Goal: Task Accomplishment & Management: Complete application form

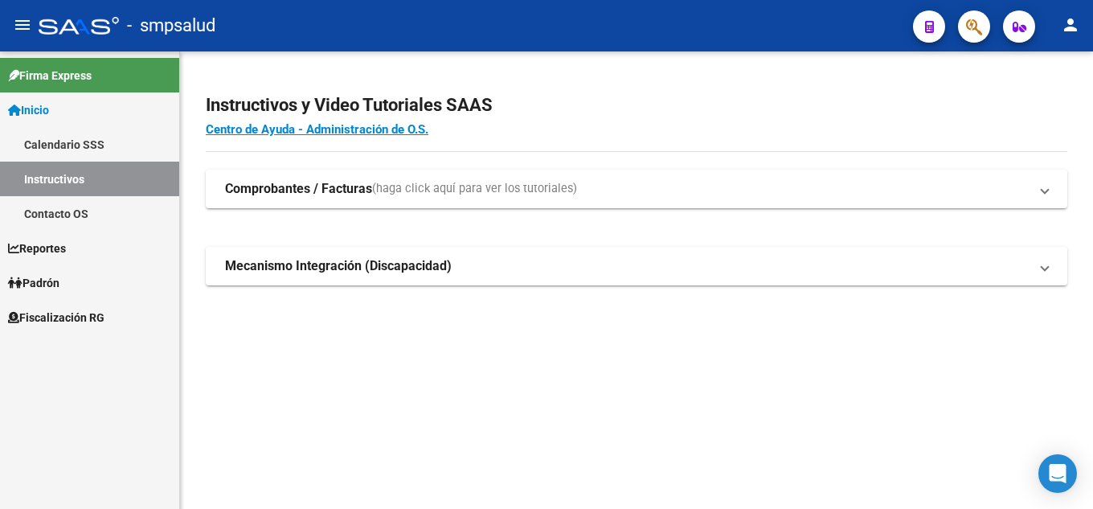
click at [67, 306] on link "Fiscalización RG" at bounding box center [89, 317] width 179 height 35
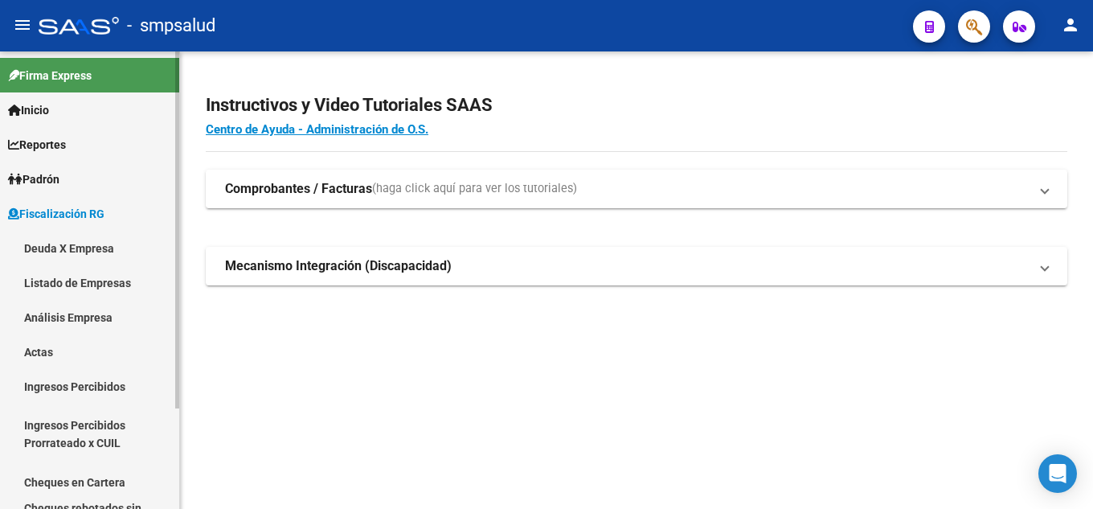
click at [105, 242] on link "Deuda X Empresa" at bounding box center [89, 248] width 179 height 35
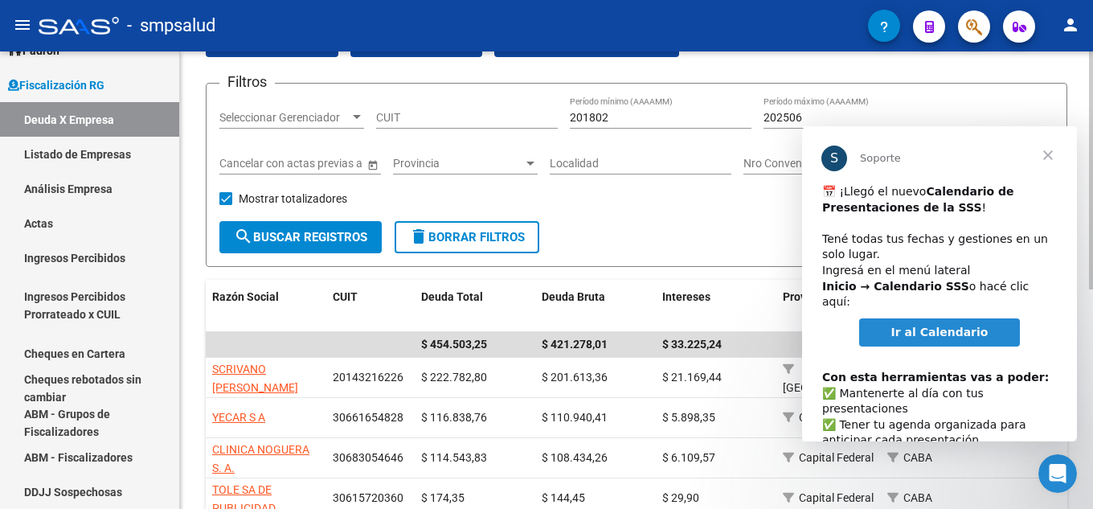
scroll to position [241, 0]
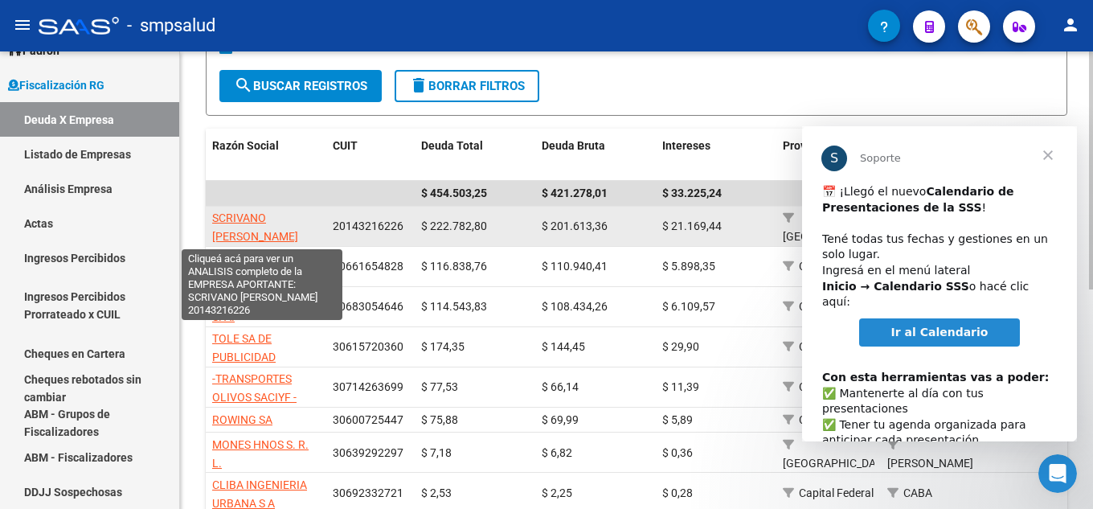
click at [282, 216] on span "SCRIVANO [PERSON_NAME]" at bounding box center [255, 226] width 86 height 31
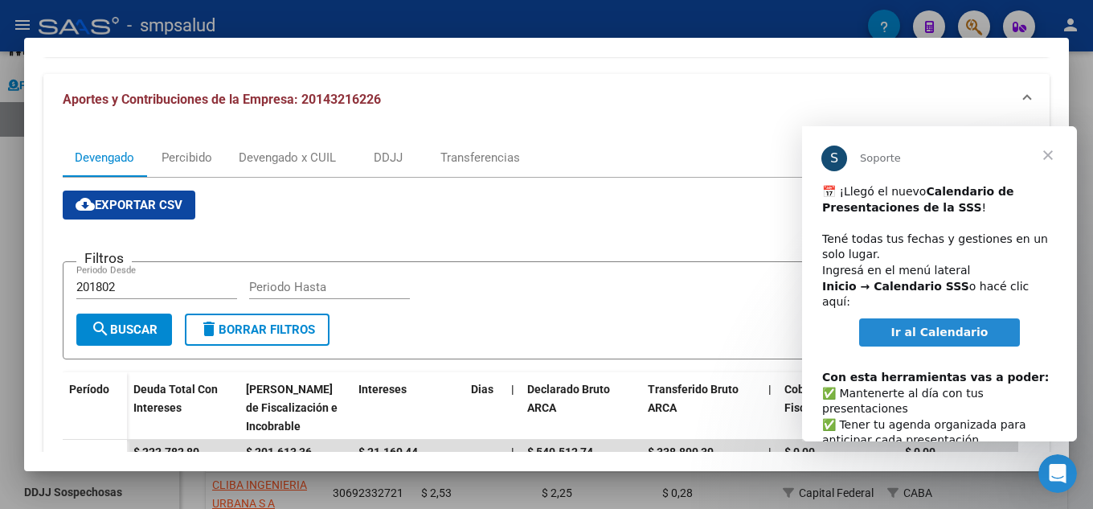
scroll to position [0, 0]
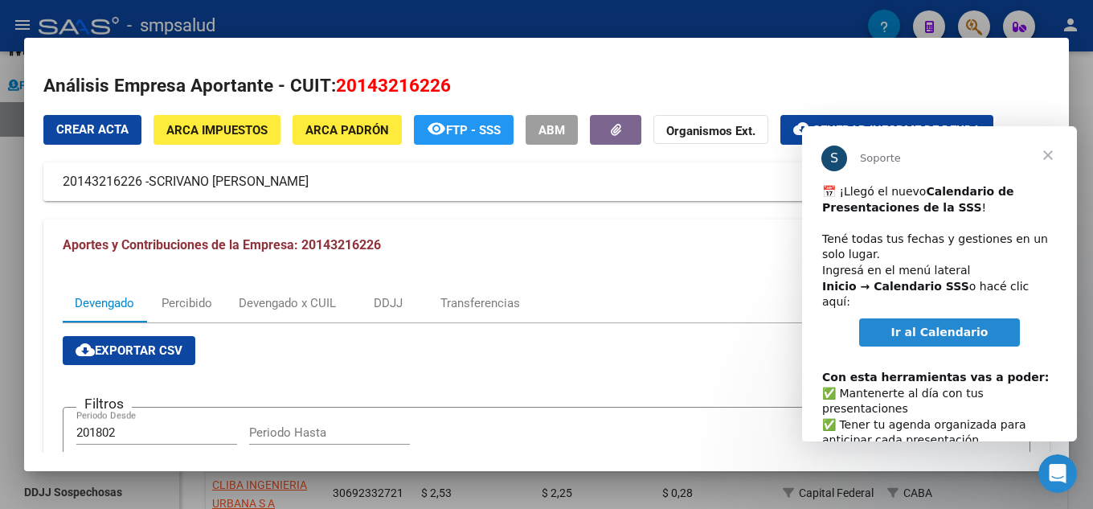
click at [1052, 152] on span "Cerrar" at bounding box center [1049, 155] width 58 height 58
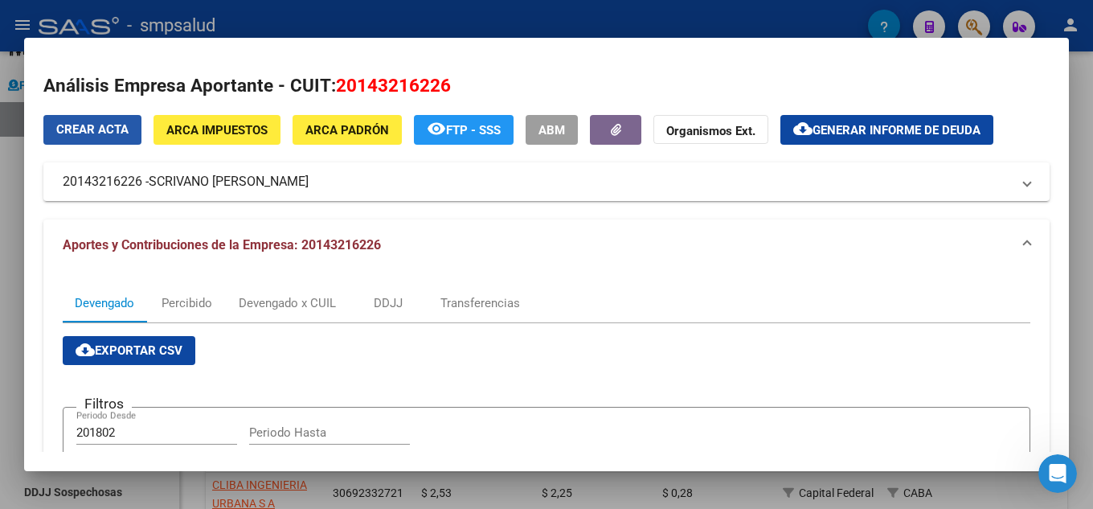
click at [135, 127] on button "Crear Acta" at bounding box center [92, 130] width 98 height 30
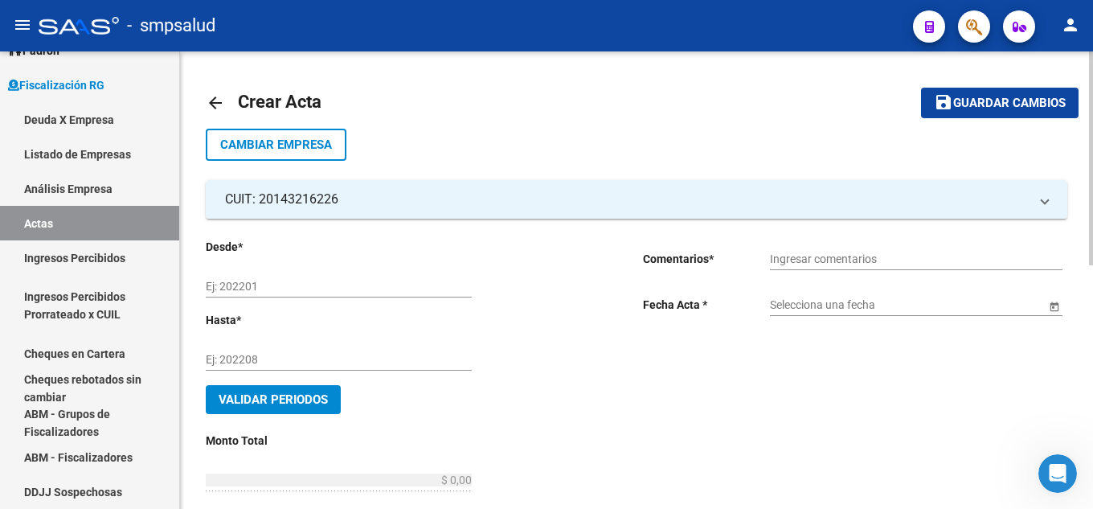
click at [277, 284] on input "Ej: 202201" at bounding box center [339, 287] width 266 height 14
type input "202504"
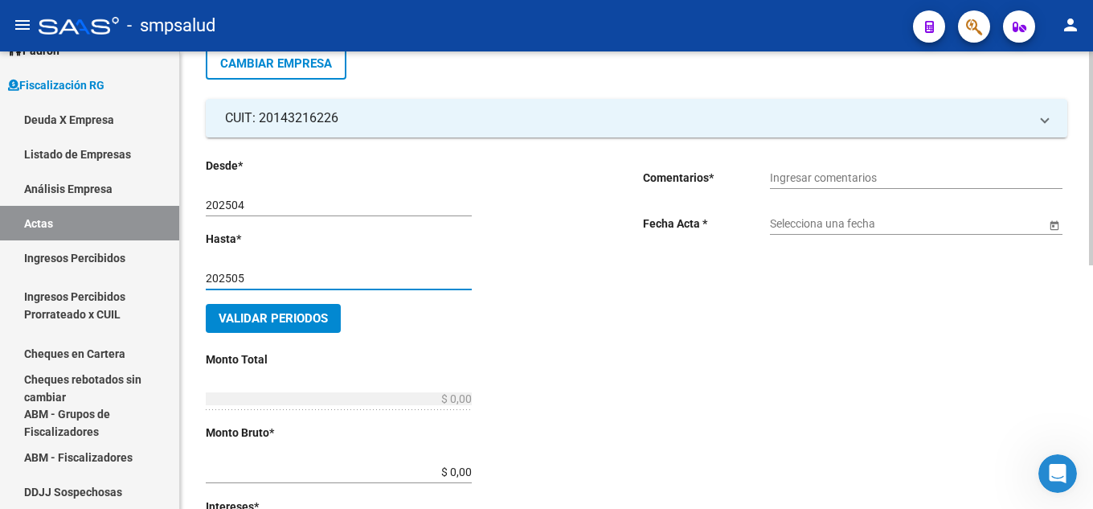
scroll to position [80, 0]
type input "202505"
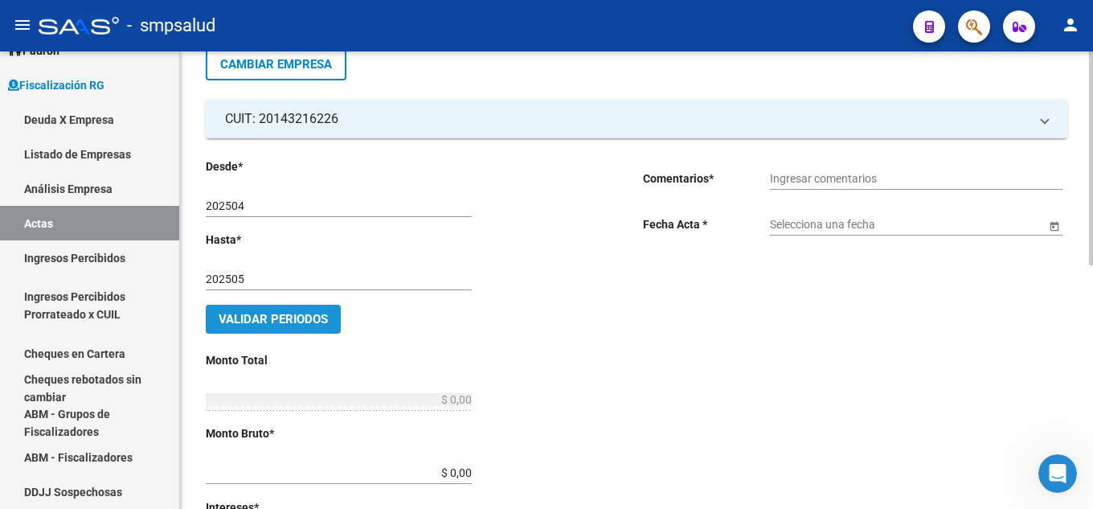
click at [328, 330] on button "Validar Periodos" at bounding box center [273, 319] width 135 height 29
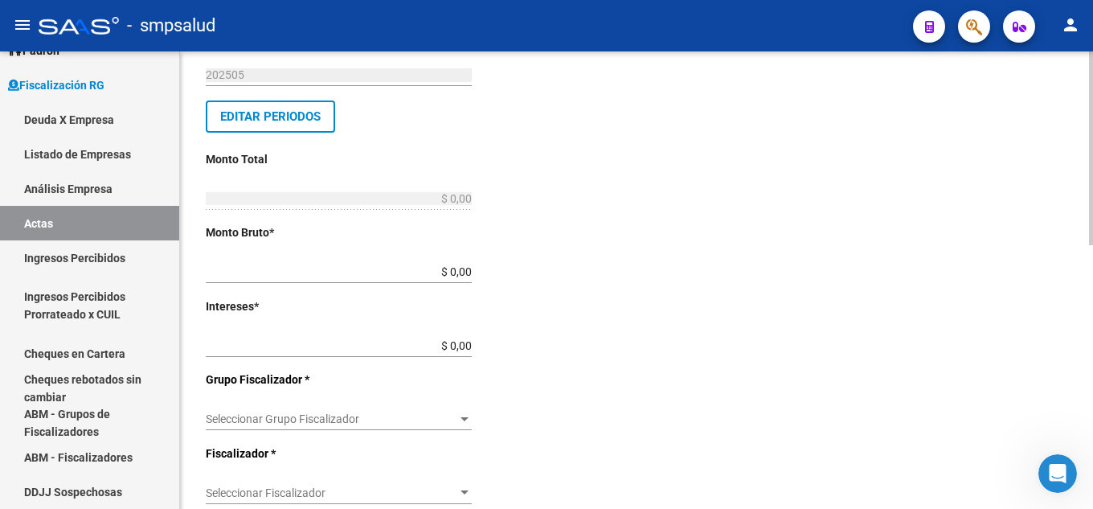
scroll to position [322, 0]
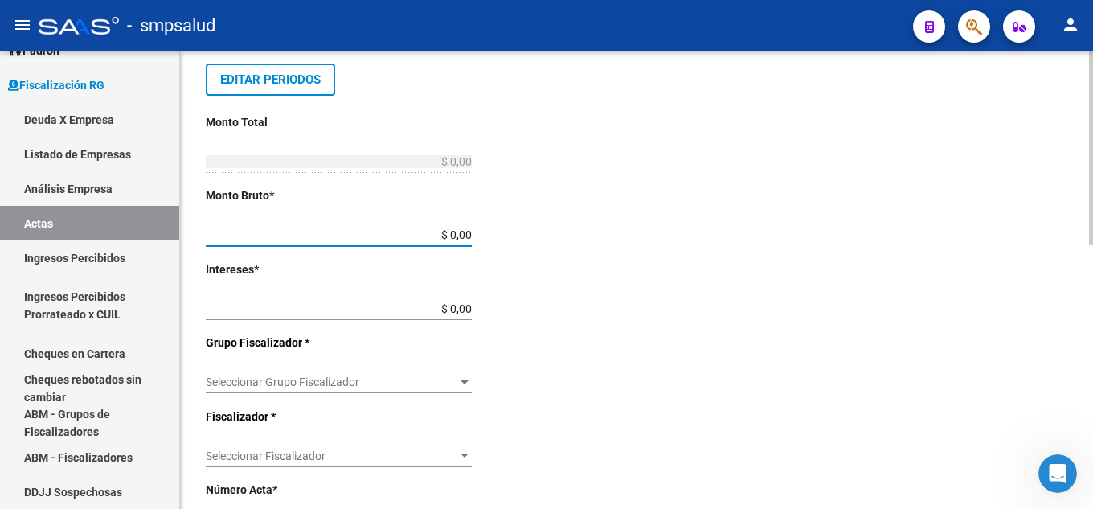
click at [470, 232] on input "$ 0,00" at bounding box center [339, 235] width 266 height 14
type input "$ 206.531,47"
click at [472, 307] on div "Desde * 202504 Ej: 202201 Hasta * 202505 Ej: 202208 Editar Periodos Monto Total…" at bounding box center [399, 343] width 386 height 855
click at [470, 310] on input "$ 0,00" at bounding box center [339, 309] width 266 height 14
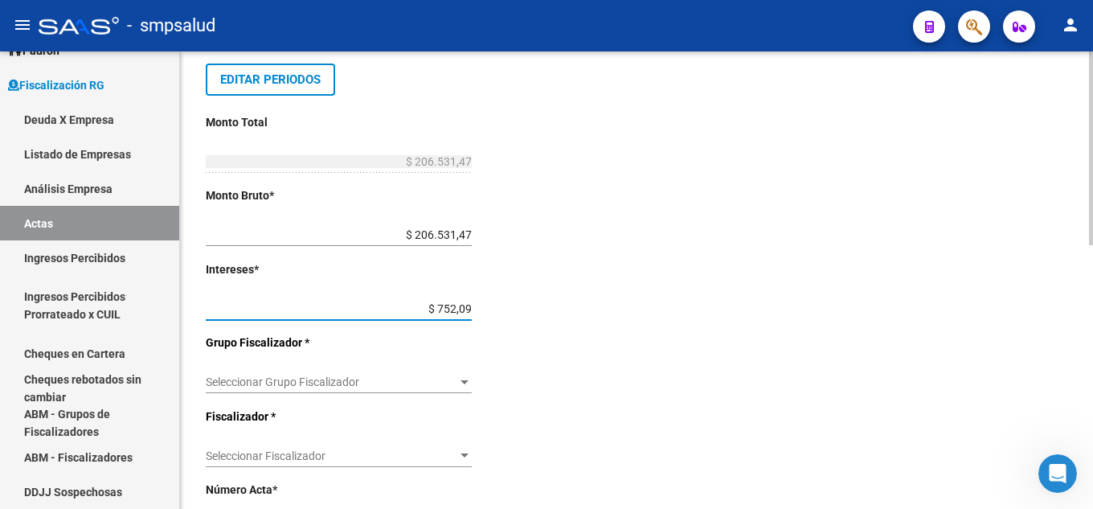
type input "$ 7.520,98"
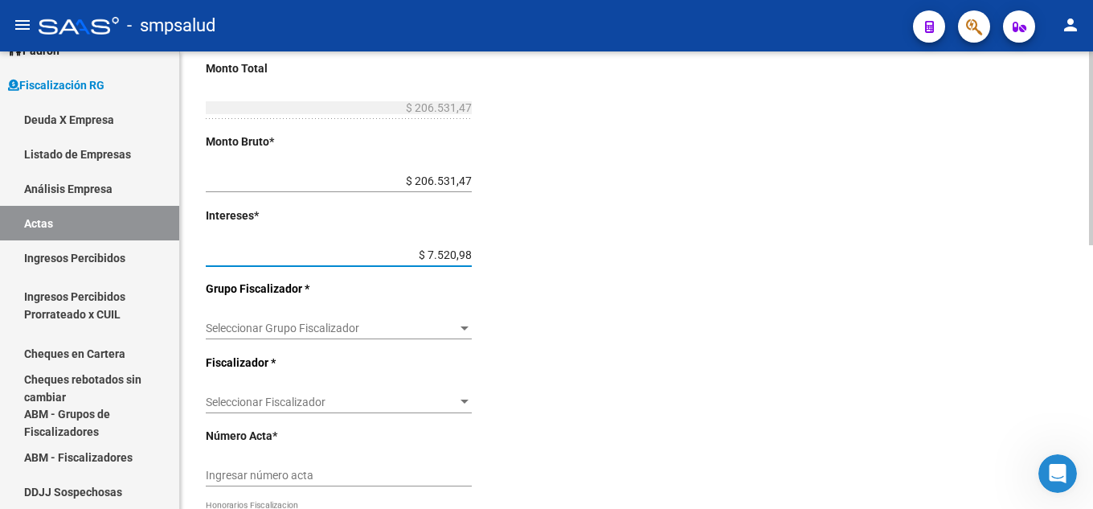
scroll to position [402, 0]
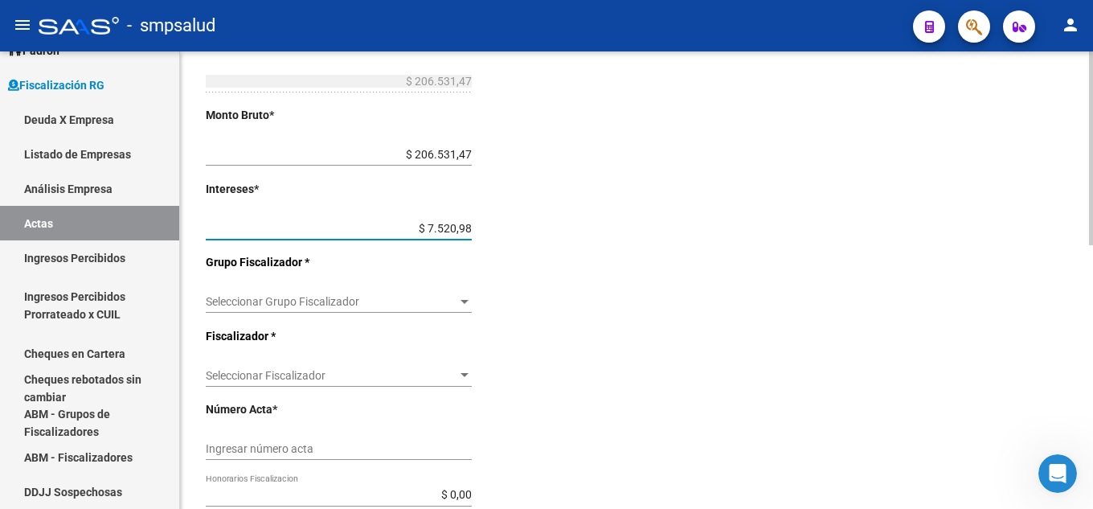
type input "$ 214.052,45"
click at [388, 317] on div "Seleccionar Grupo Fiscalizador Seleccionar Grupo Fiscalizador" at bounding box center [339, 304] width 266 height 46
click at [388, 305] on span "Seleccionar Grupo Fiscalizador" at bounding box center [332, 302] width 252 height 14
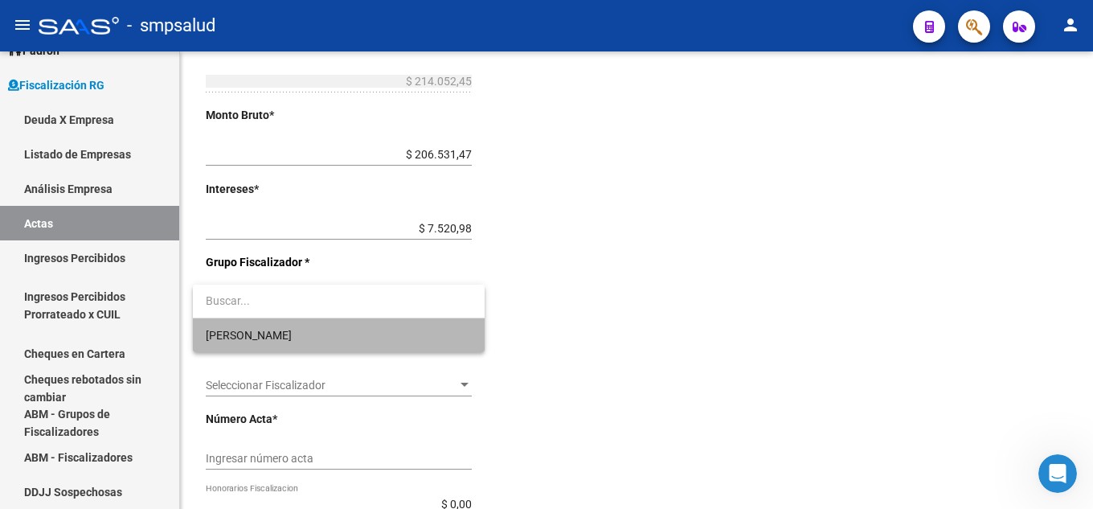
click at [359, 335] on span "[PERSON_NAME]" at bounding box center [339, 335] width 266 height 34
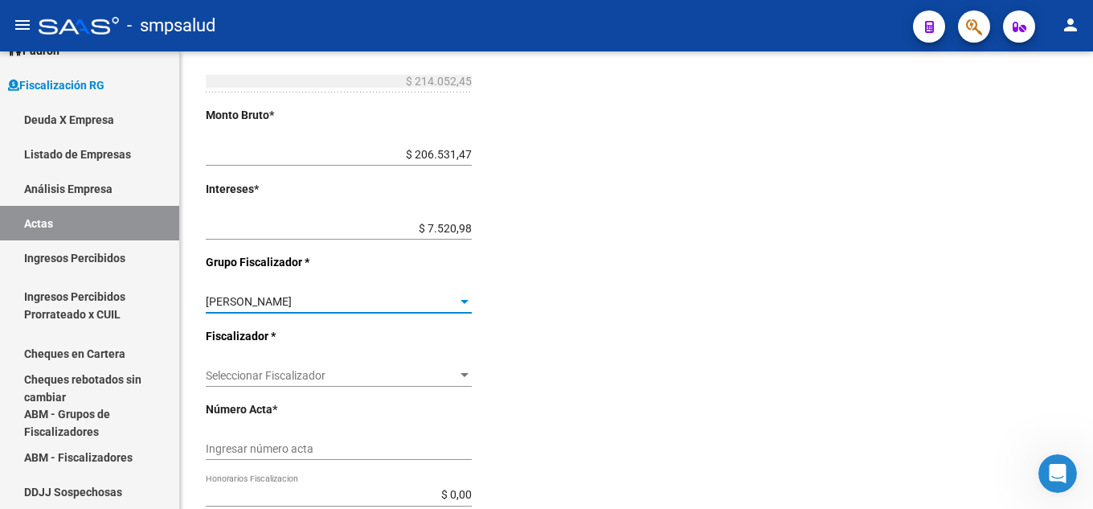
scroll to position [482, 0]
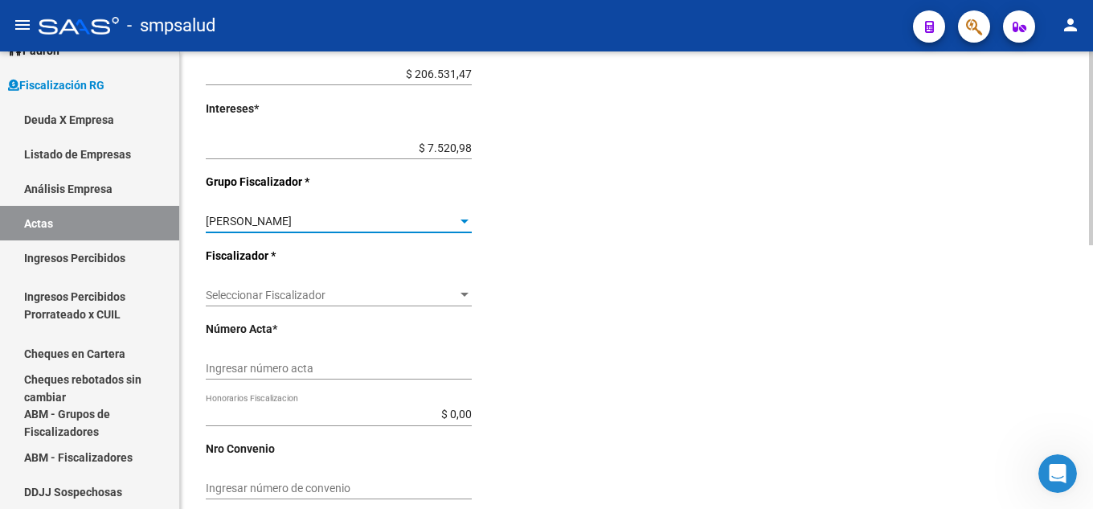
click at [338, 297] on span "Seleccionar Fiscalizador" at bounding box center [332, 296] width 252 height 14
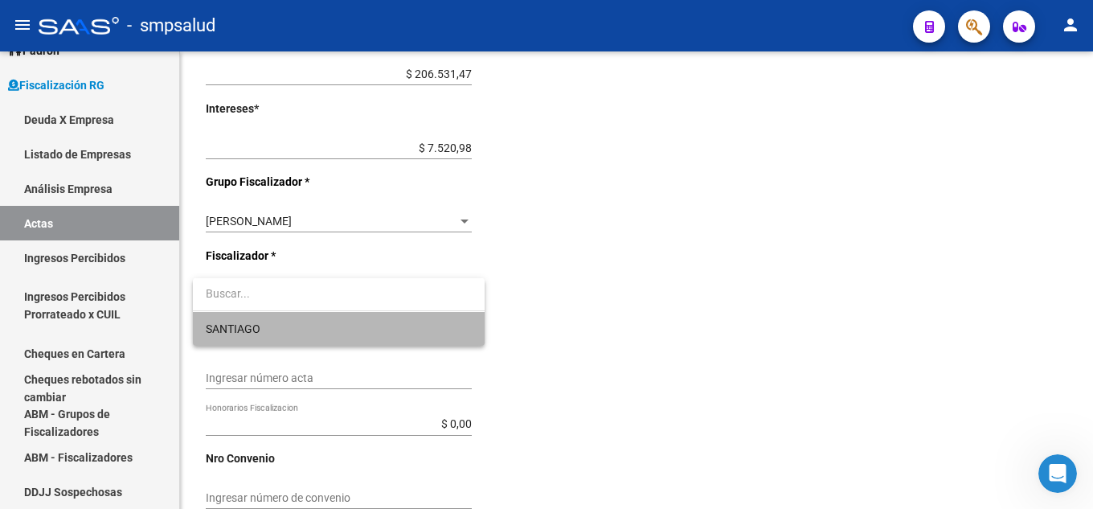
click at [317, 328] on span "SANTIAGO" at bounding box center [339, 329] width 266 height 34
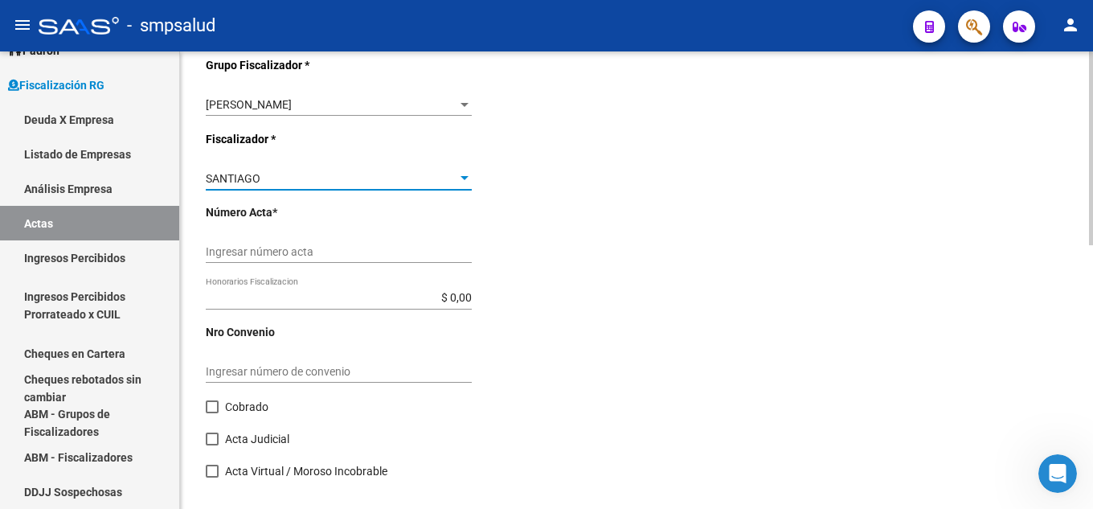
scroll to position [622, 0]
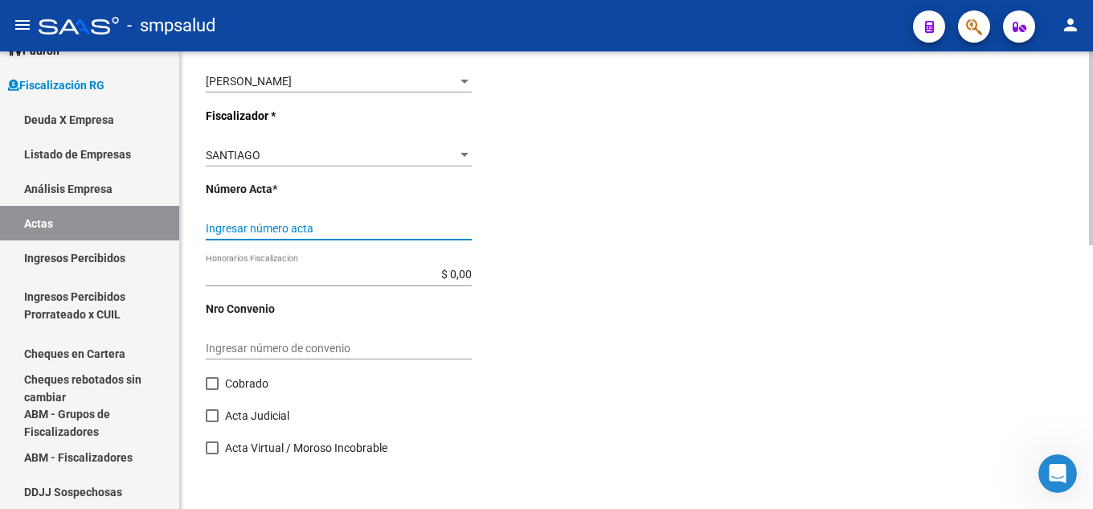
click at [316, 229] on input "Ingresar número acta" at bounding box center [339, 229] width 266 height 14
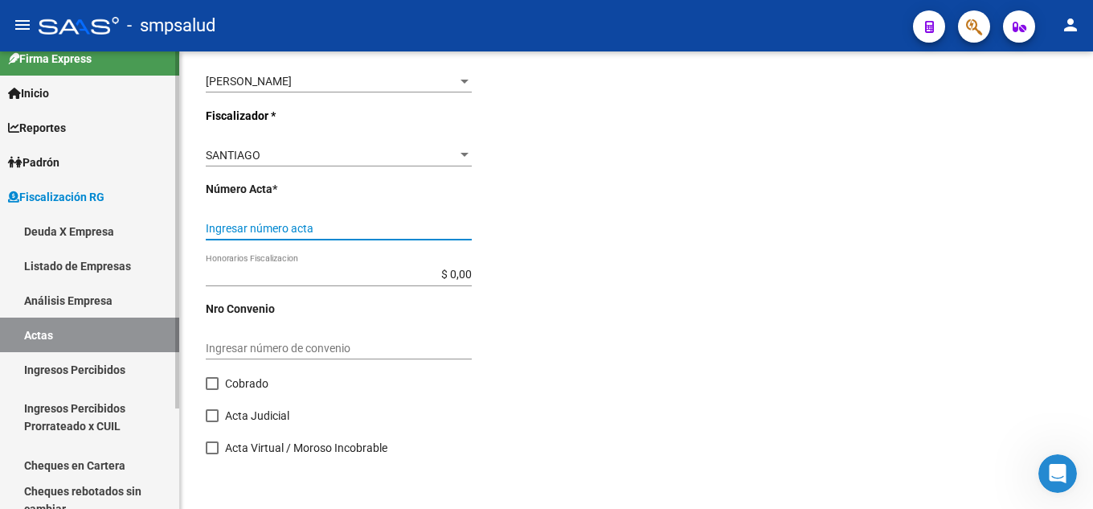
scroll to position [0, 0]
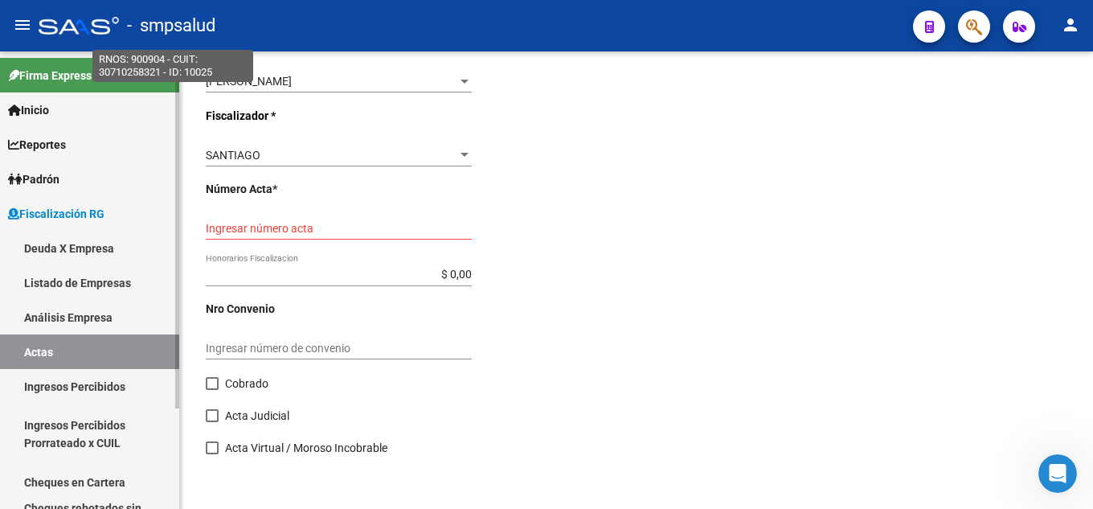
drag, startPoint x: 150, startPoint y: 8, endPoint x: 125, endPoint y: 78, distance: 74.5
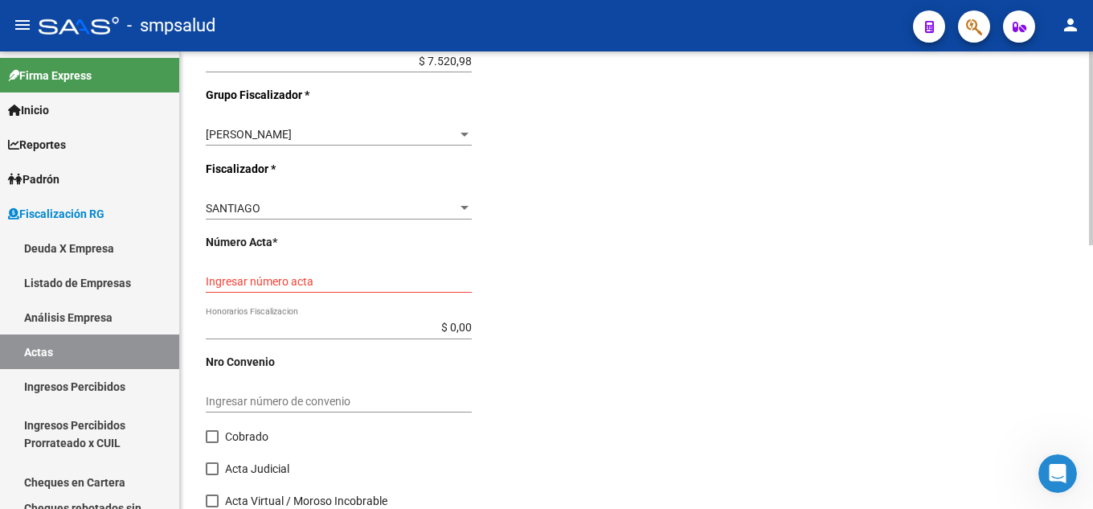
scroll to position [542, 0]
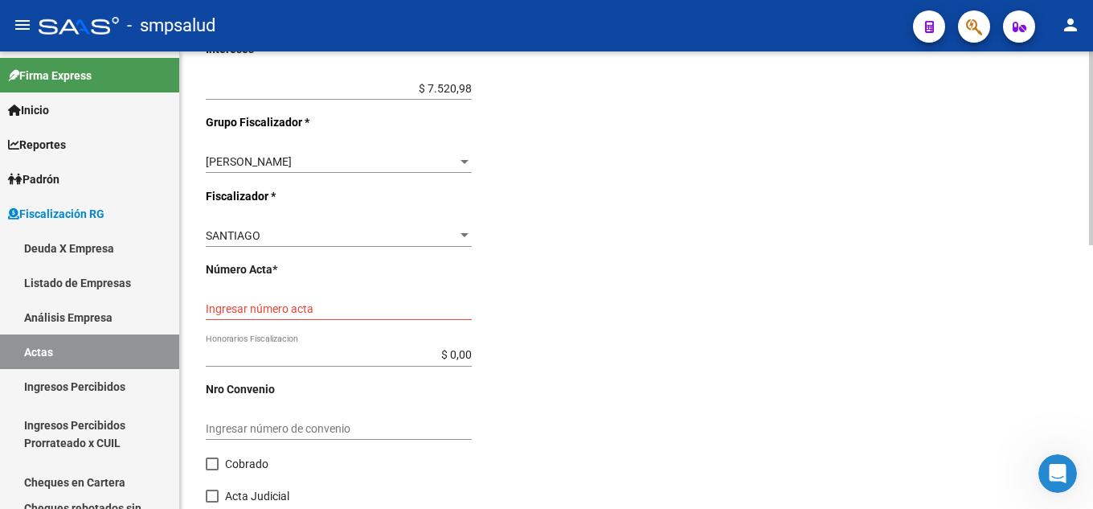
click at [300, 311] on input "Ingresar número acta" at bounding box center [339, 309] width 266 height 14
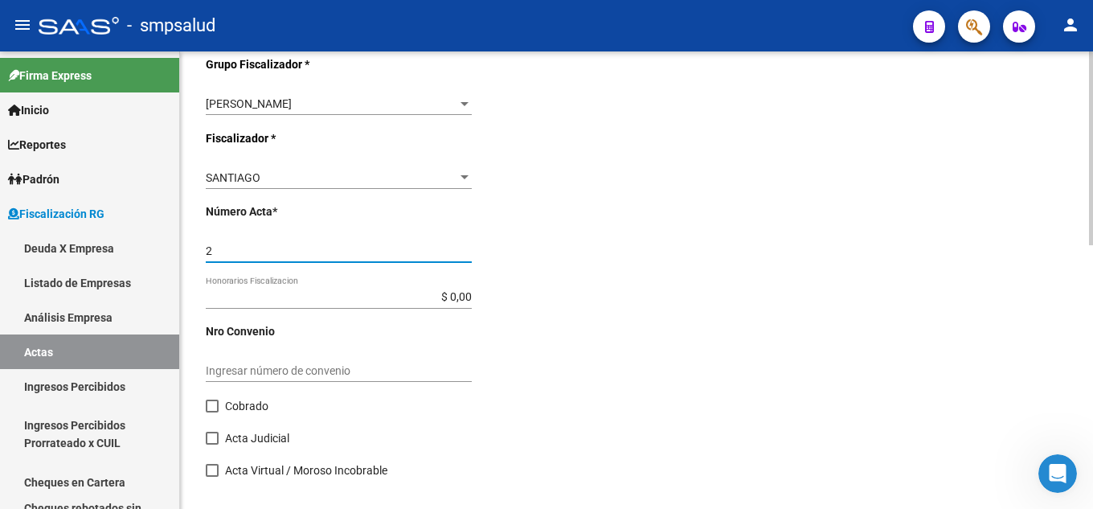
scroll to position [622, 0]
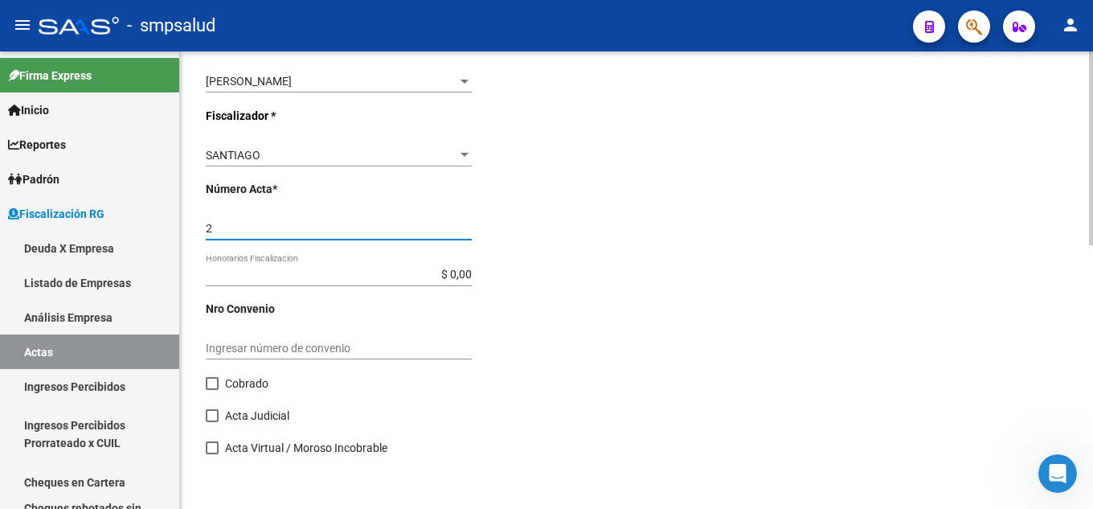
type input "2"
click at [471, 270] on input "$ 0,00" at bounding box center [339, 275] width 266 height 14
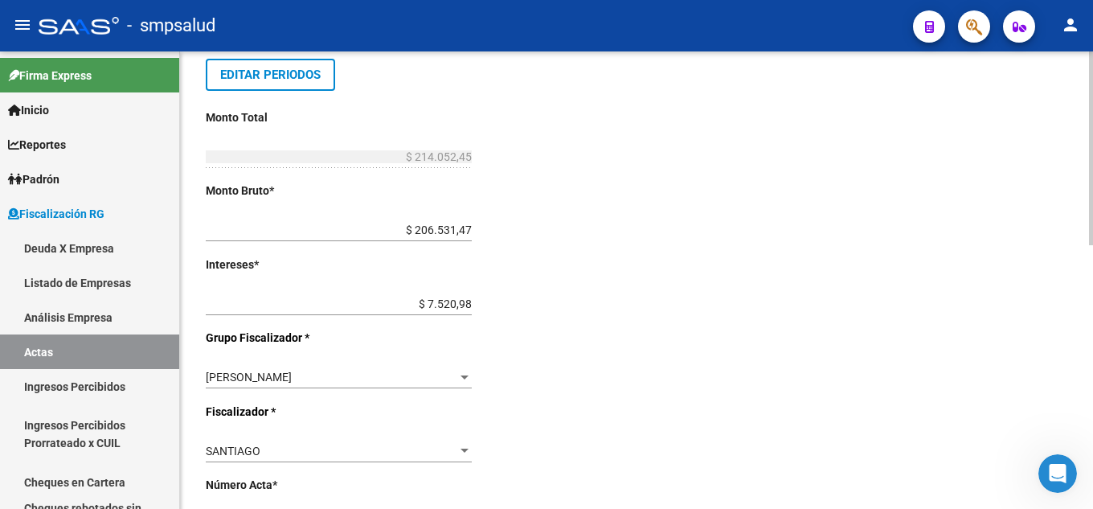
scroll to position [301, 0]
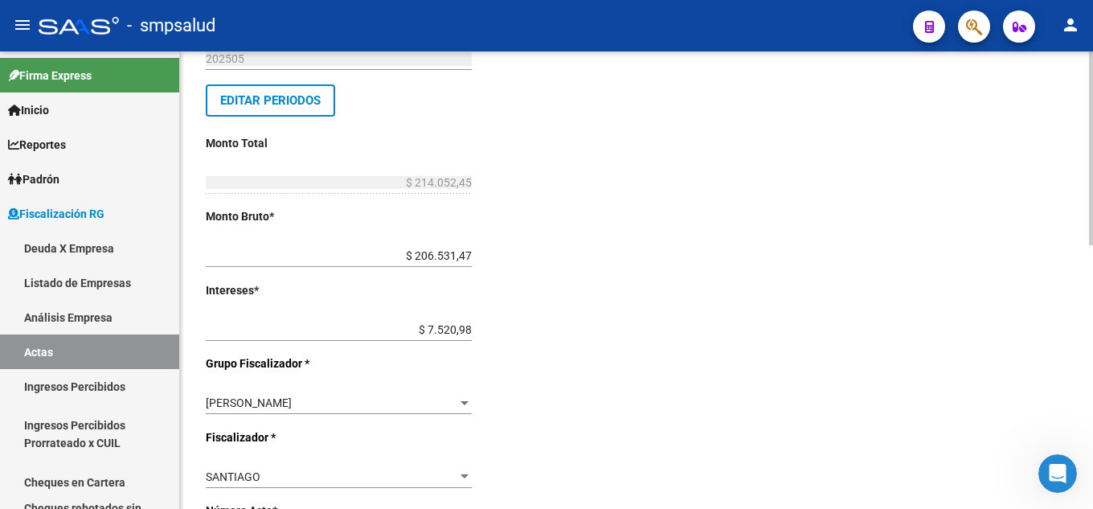
click at [497, 305] on div "Desde * 202504 Ej: 202201 Hasta * 202505 Ej: 202208 Editar Periodos Monto Total…" at bounding box center [399, 364] width 386 height 855
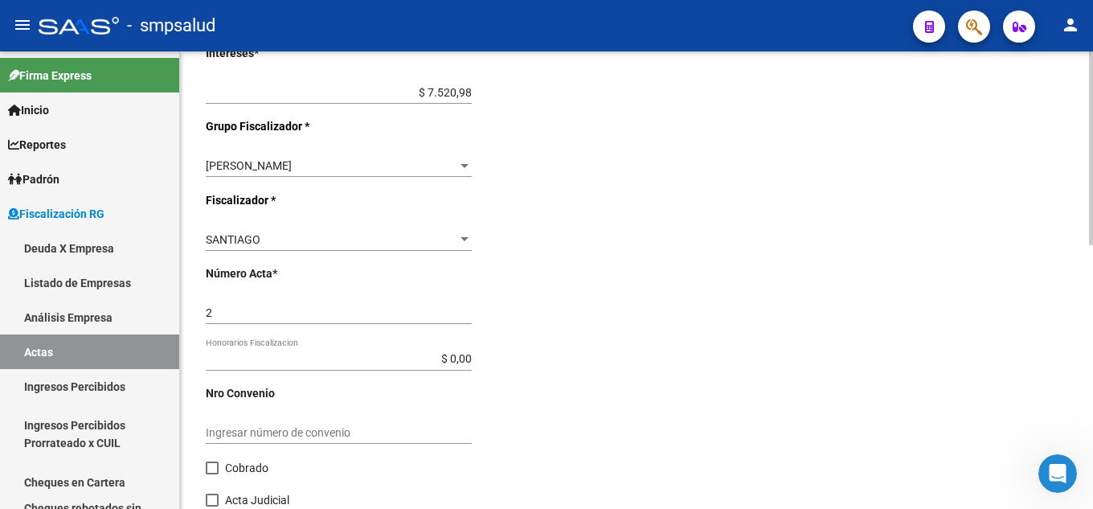
scroll to position [542, 0]
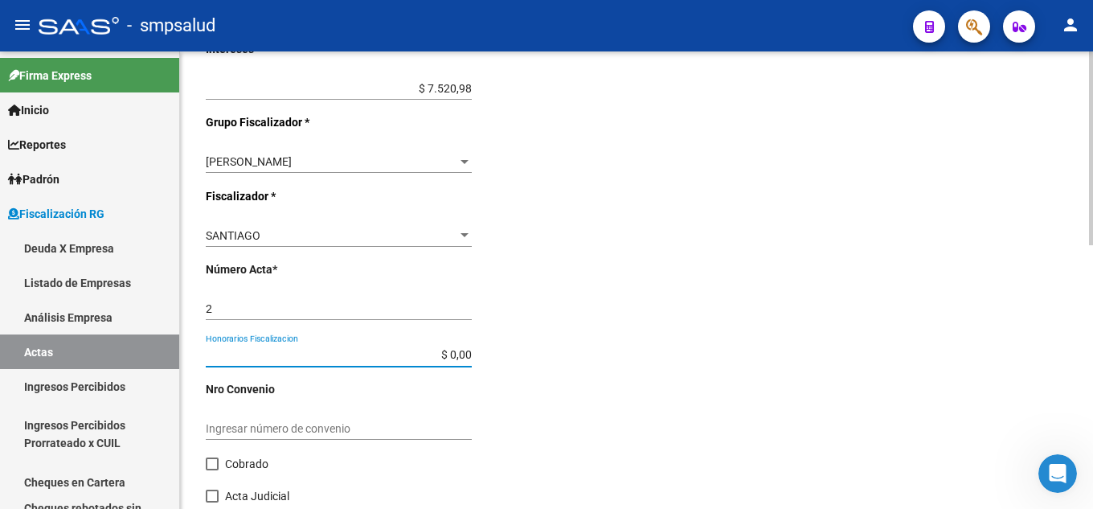
click at [470, 350] on input "$ 0,00" at bounding box center [339, 355] width 266 height 14
paste input "21.405,24"
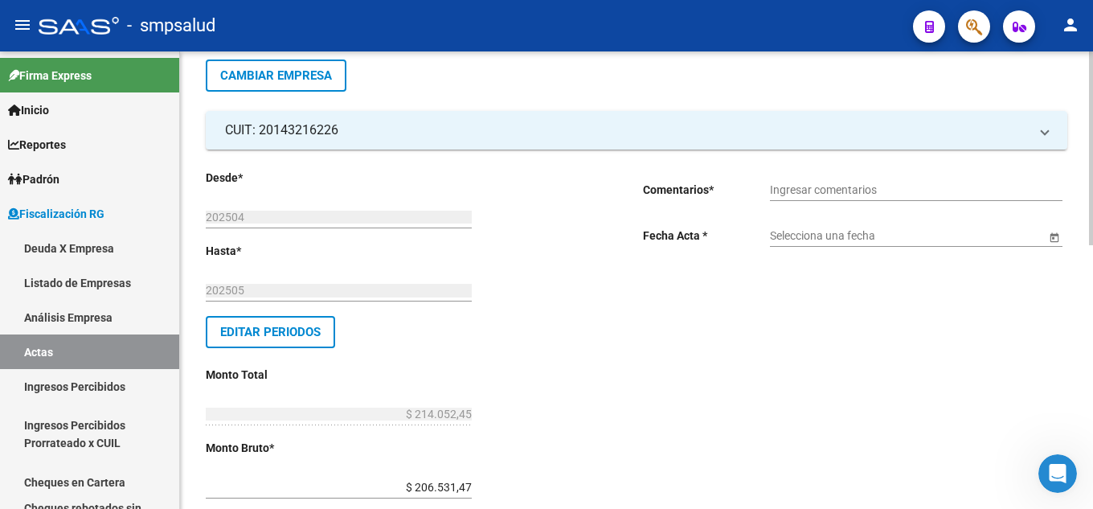
scroll to position [0, 0]
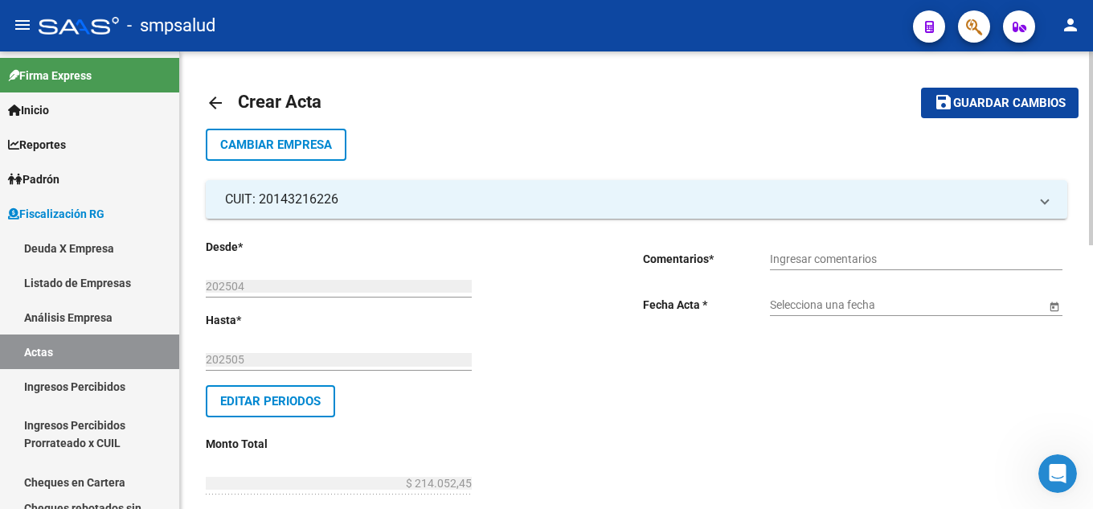
type input "$ 21.405,24"
type input "$ 235.457,69"
click at [1036, 117] on button "save Guardar cambios" at bounding box center [1000, 103] width 158 height 30
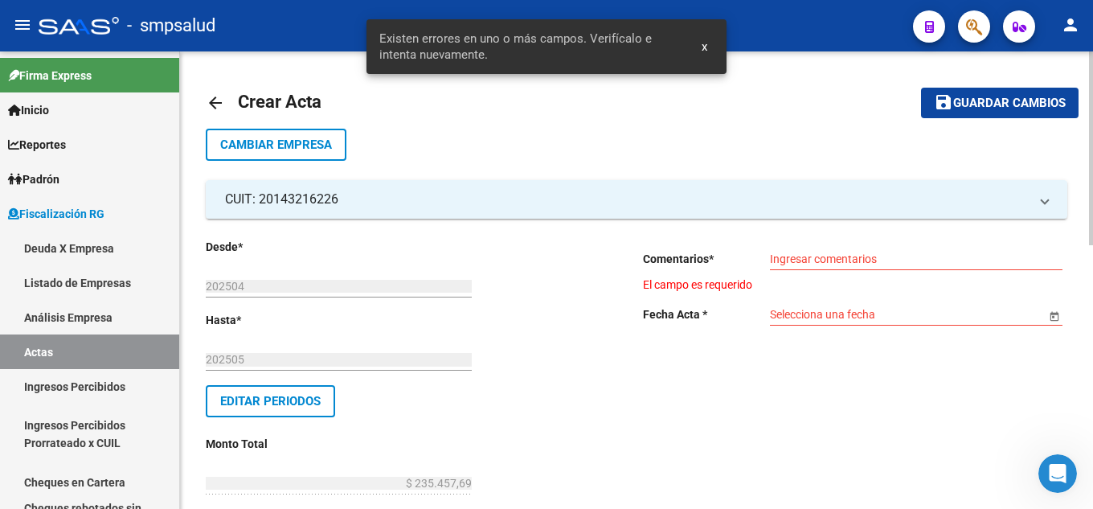
click at [853, 255] on input "Ingresar comentarios" at bounding box center [916, 259] width 293 height 14
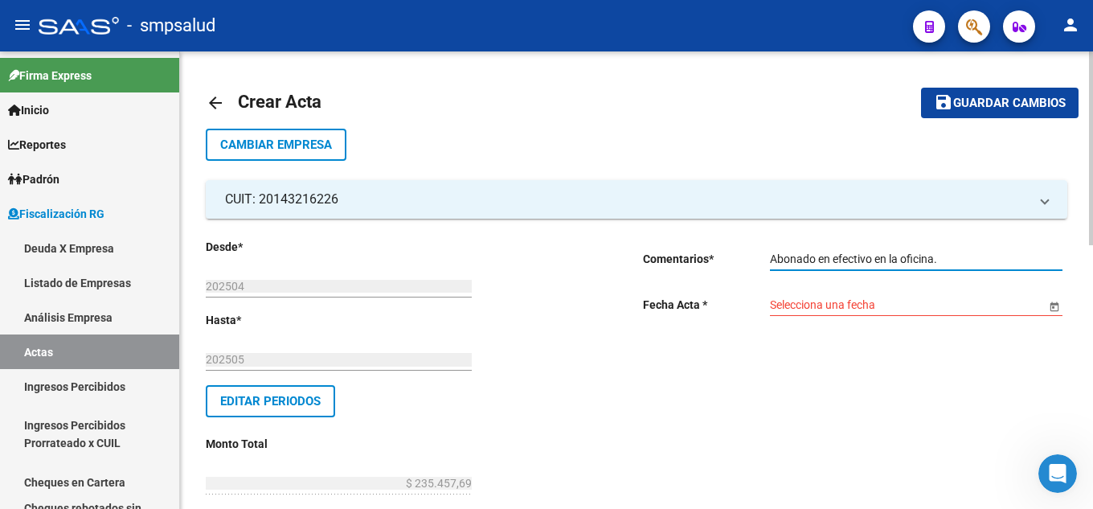
type input "Abonado en efectivo en la oficina."
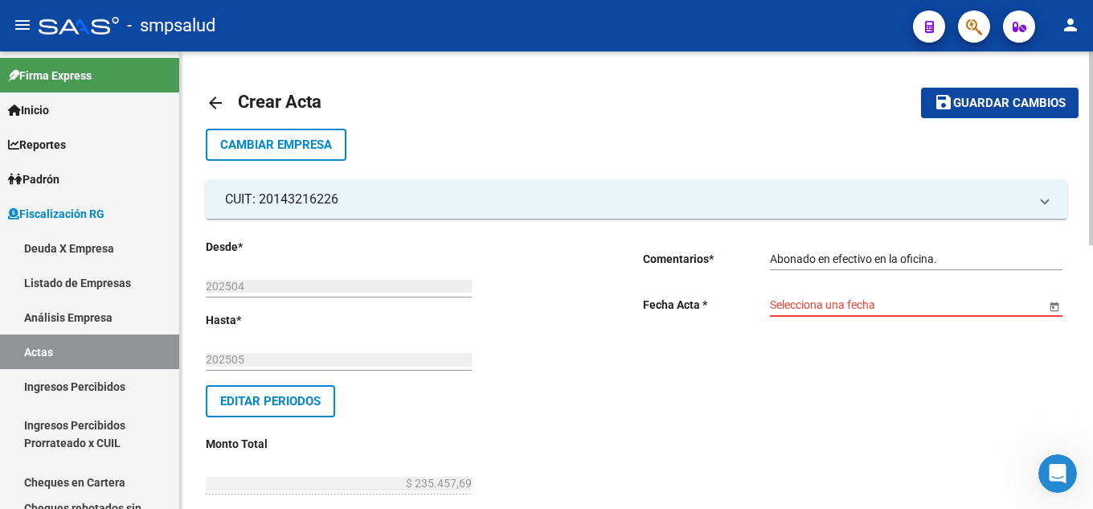
click at [915, 309] on input "Selecciona una fecha" at bounding box center [908, 305] width 276 height 14
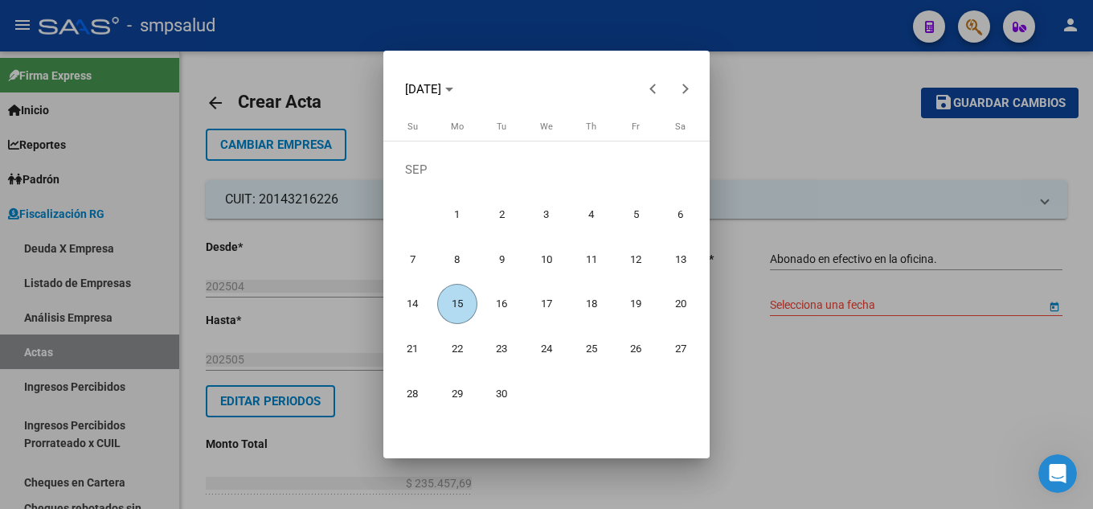
click at [461, 307] on span "15" at bounding box center [457, 304] width 40 height 40
type input "[DATE]"
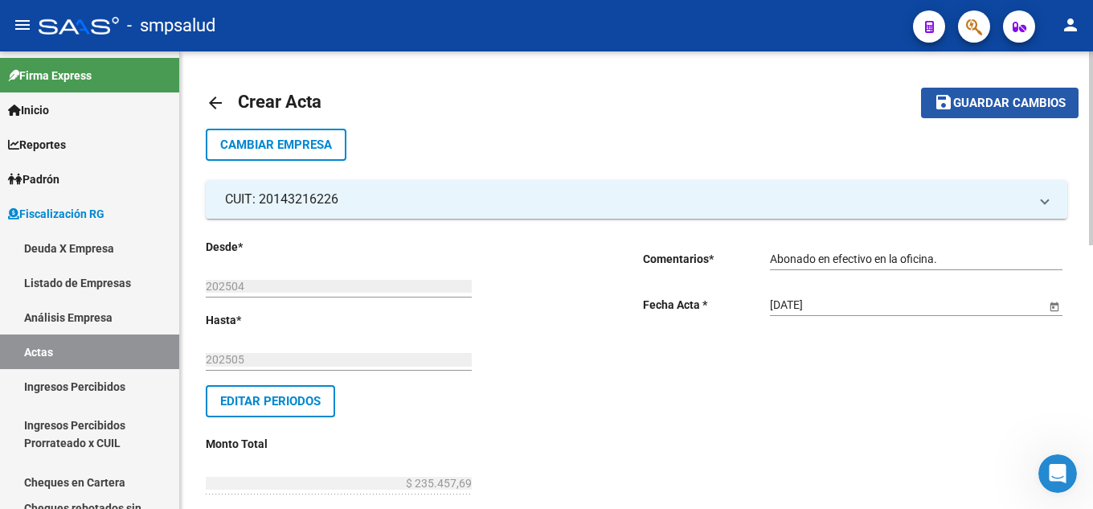
click at [966, 109] on span "Guardar cambios" at bounding box center [1010, 103] width 113 height 14
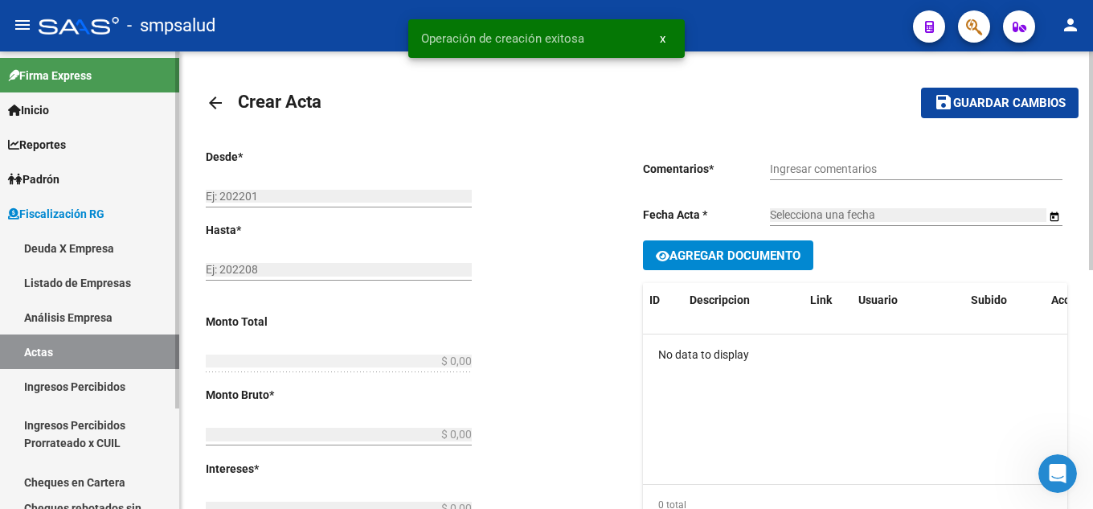
type input "202504"
type input "202505"
type input "$ 235.457,69"
type input "$ 206.531,47"
type input "$ 7.520,98"
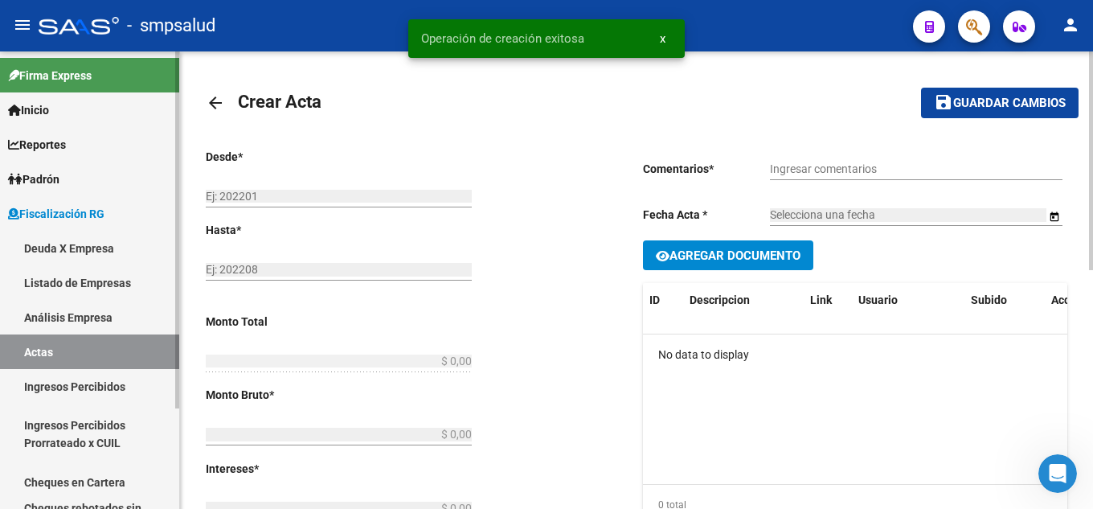
type input "2"
type input "$ 21.405,24"
type input "Abonado en efectivo en la oficina."
type input "[DATE]"
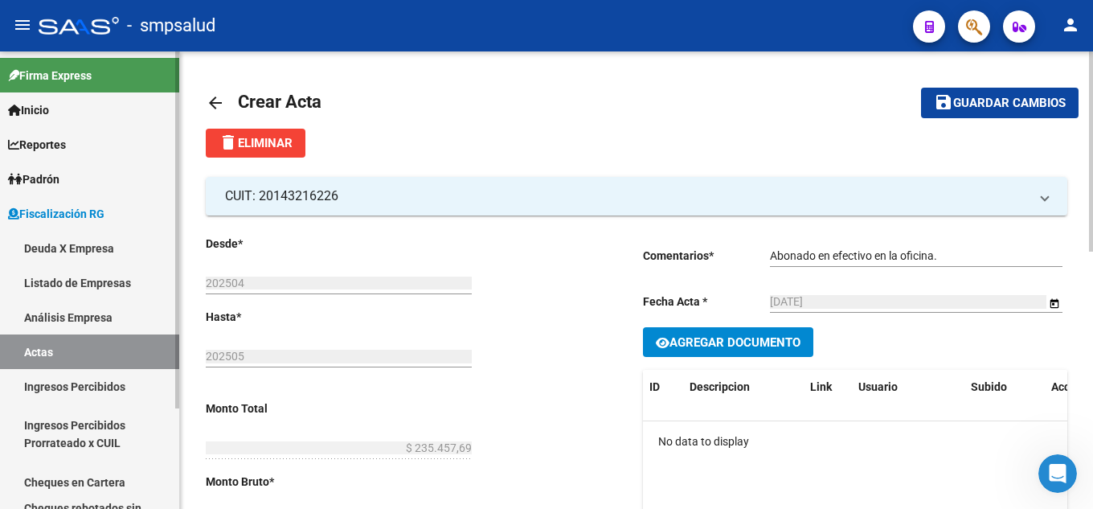
click at [49, 105] on span "Inicio" at bounding box center [28, 110] width 41 height 18
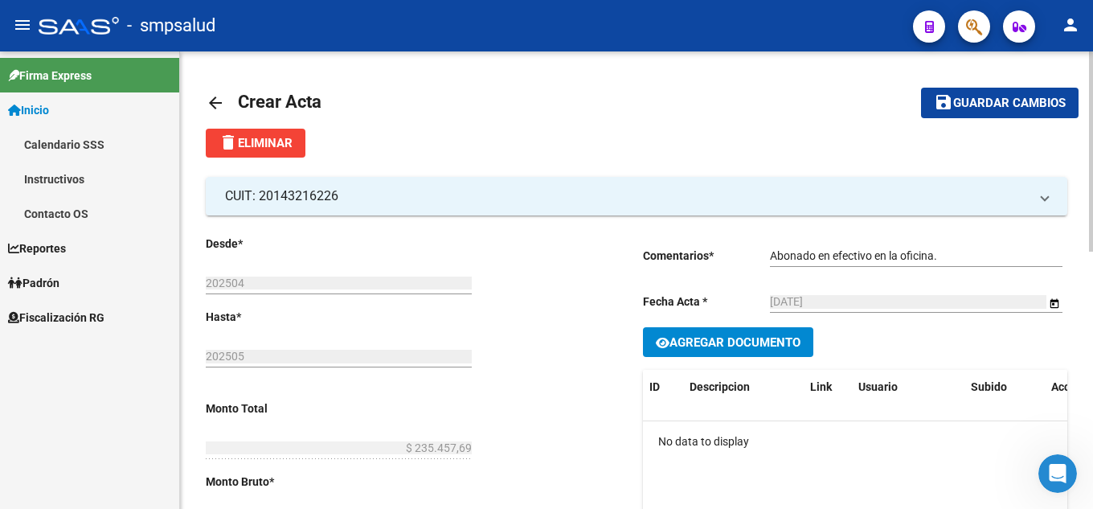
click at [67, 318] on span "Fiscalización RG" at bounding box center [56, 318] width 96 height 18
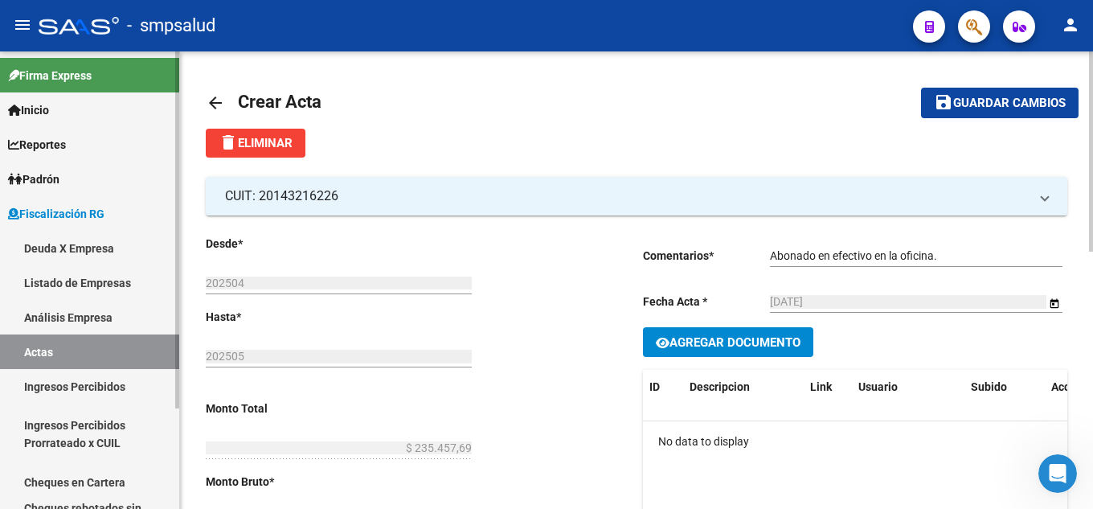
click at [73, 252] on link "Deuda X Empresa" at bounding box center [89, 248] width 179 height 35
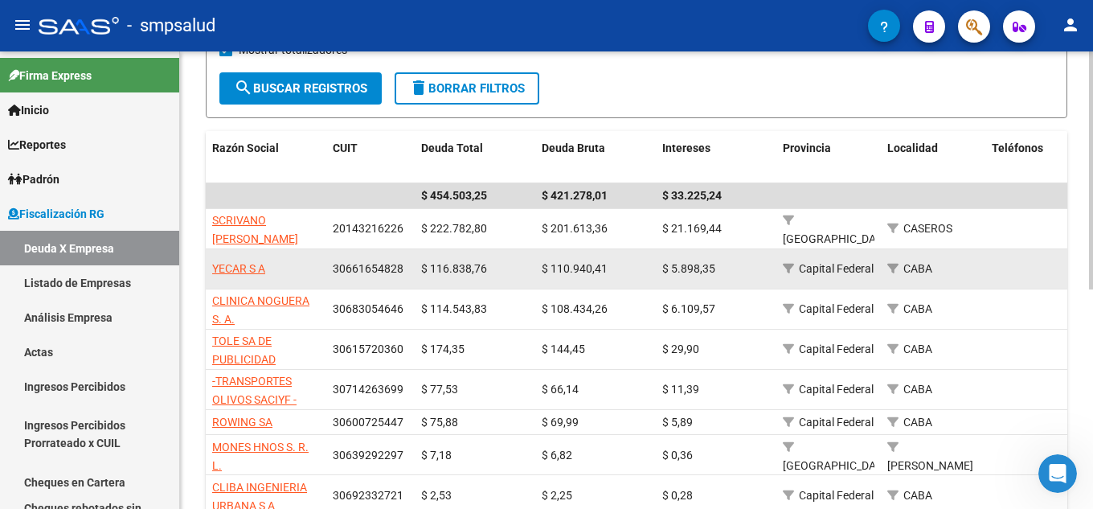
scroll to position [241, 0]
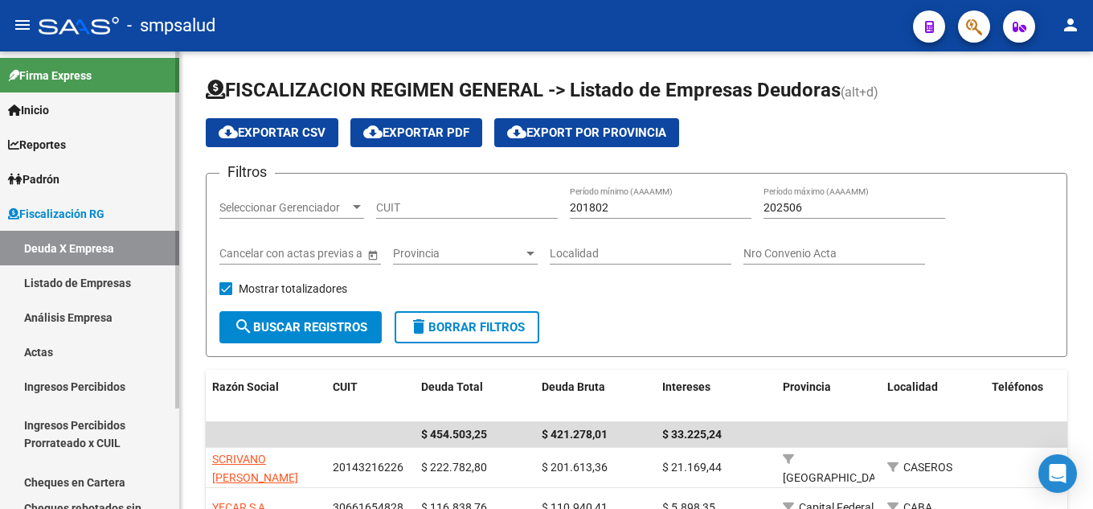
click at [67, 350] on link "Actas" at bounding box center [89, 351] width 179 height 35
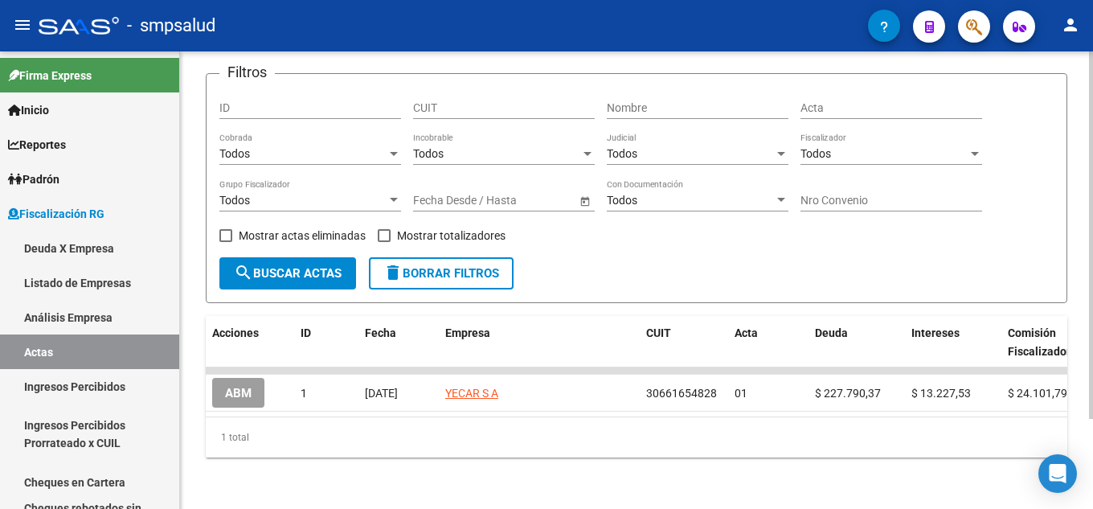
scroll to position [113, 0]
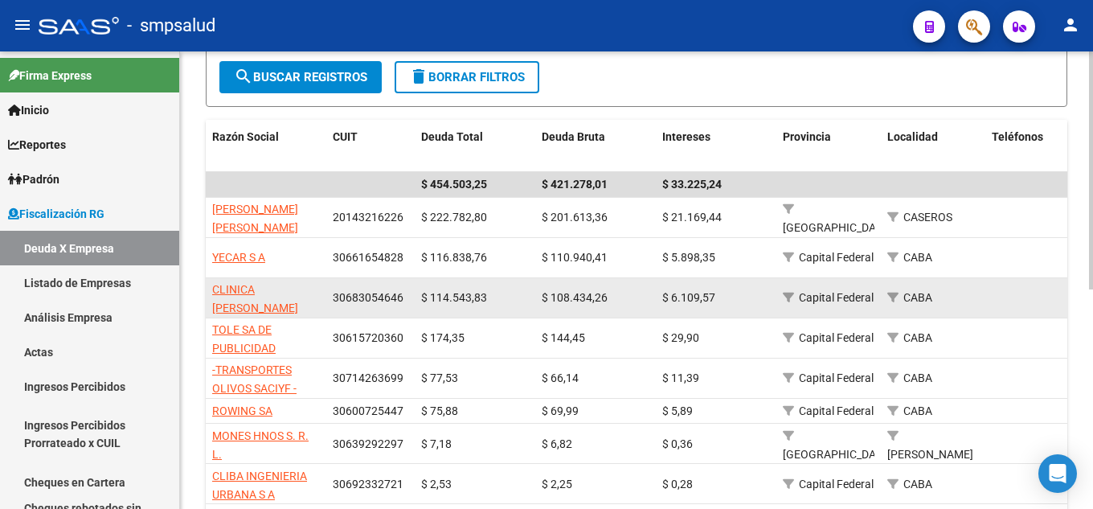
scroll to position [251, 0]
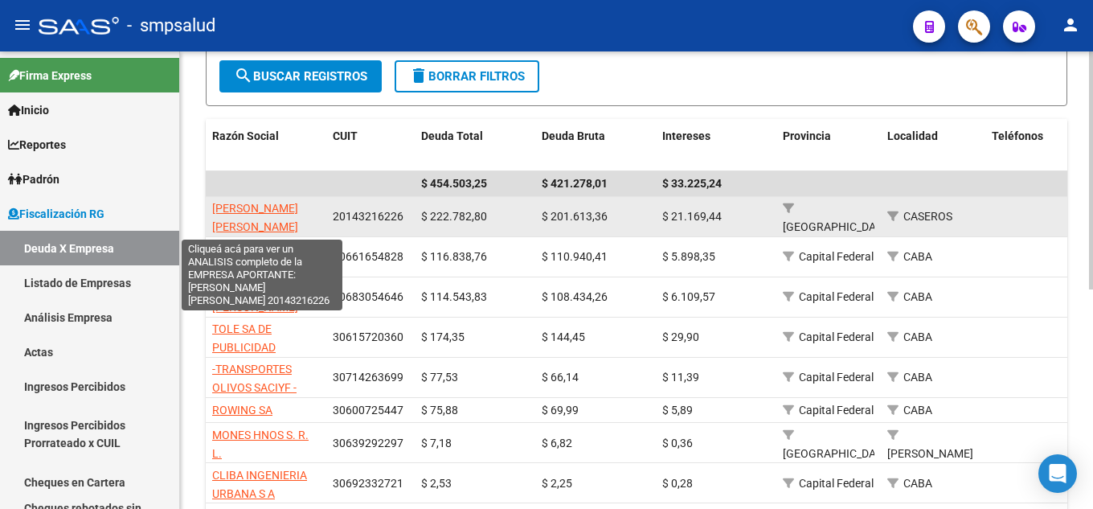
click at [285, 212] on span "[PERSON_NAME] [PERSON_NAME]" at bounding box center [255, 217] width 86 height 31
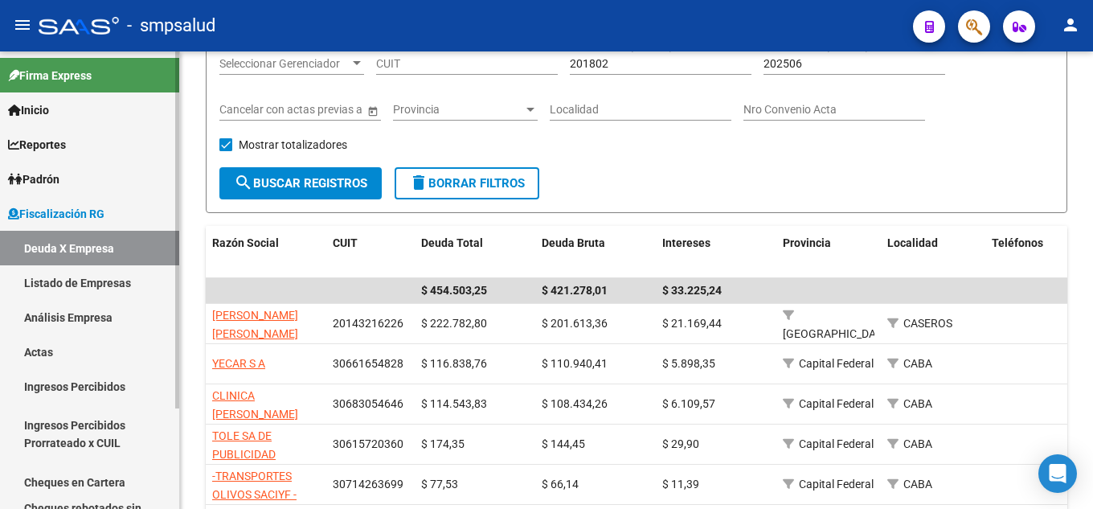
scroll to position [10, 0]
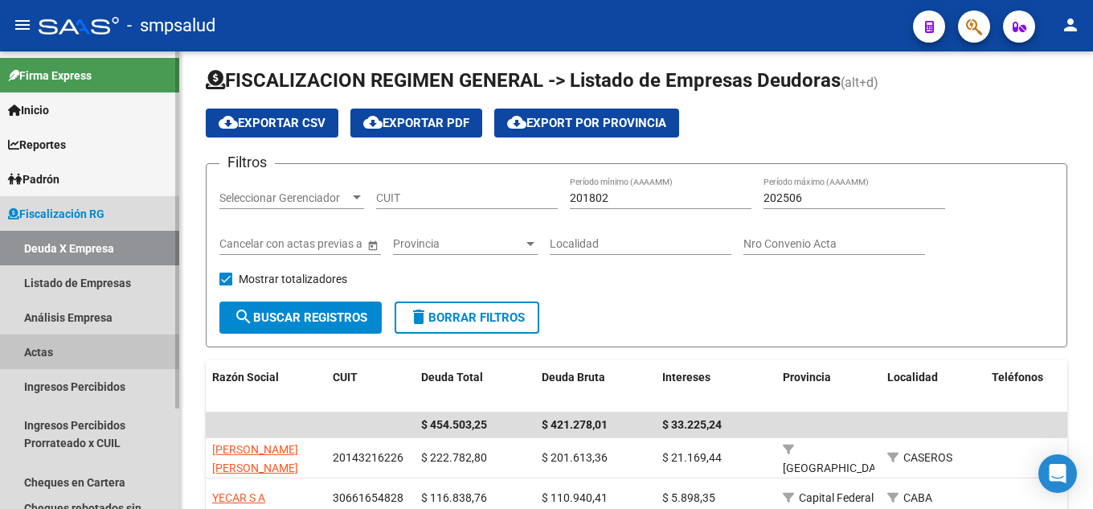
click at [73, 361] on link "Actas" at bounding box center [89, 351] width 179 height 35
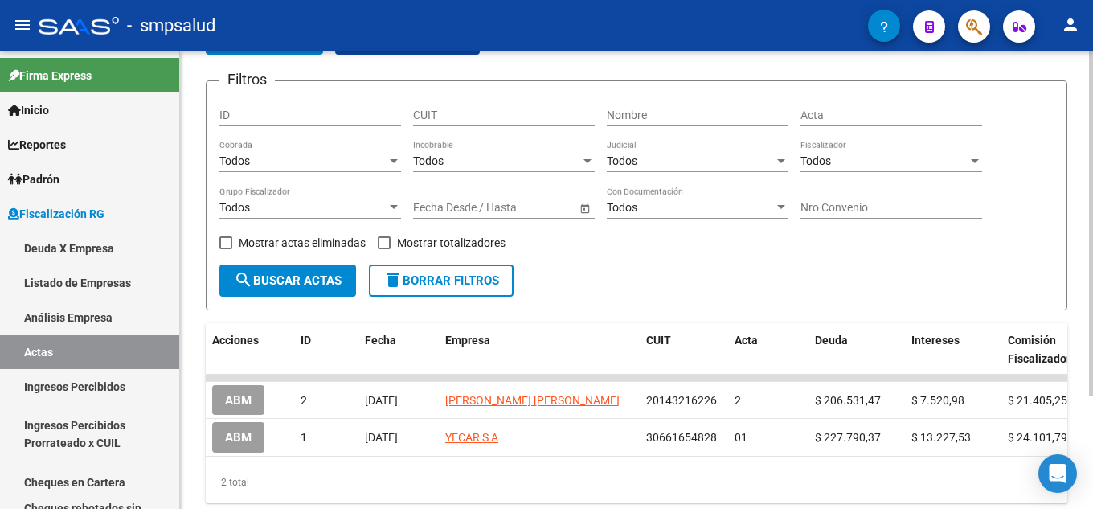
scroll to position [150, 0]
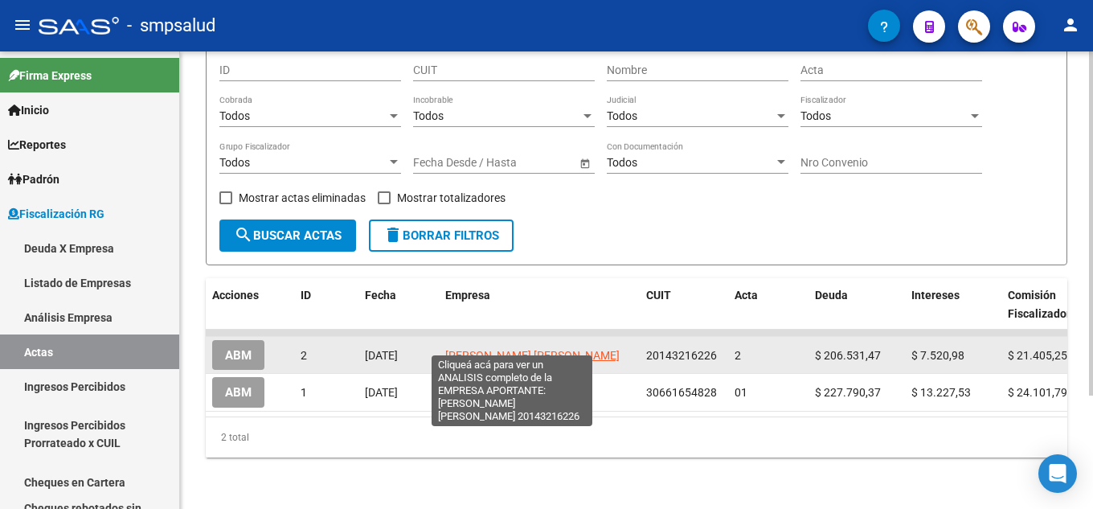
click at [531, 349] on span "SCRIVANO [PERSON_NAME]" at bounding box center [532, 355] width 174 height 13
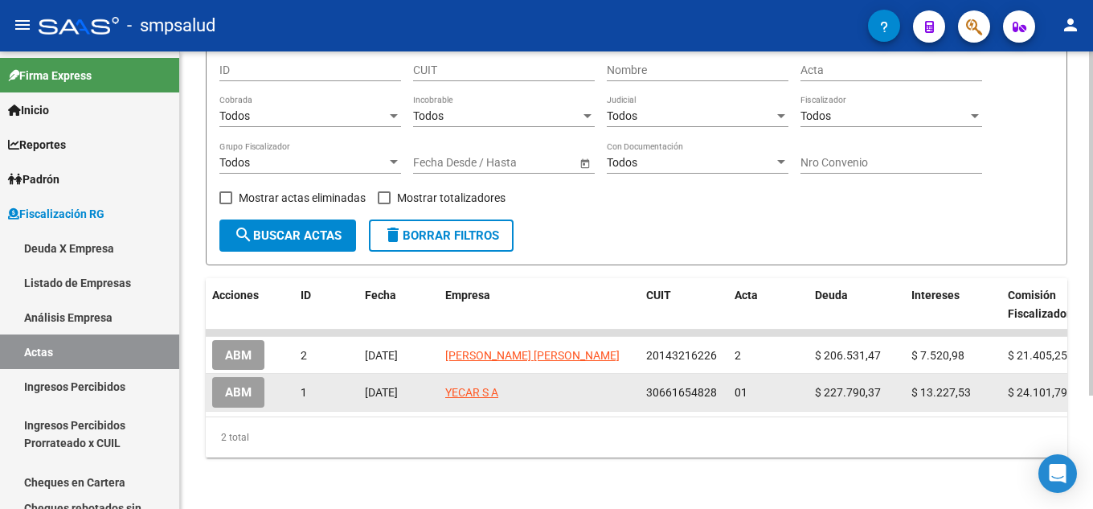
click at [486, 401] on datatable-selection "ABM 2 15/09/2025 SCRIVANO HECTOR HUGO 20143216226 2 $ 206.531,47 $ 7.520,98 $ 2…" at bounding box center [637, 407] width 862 height 13
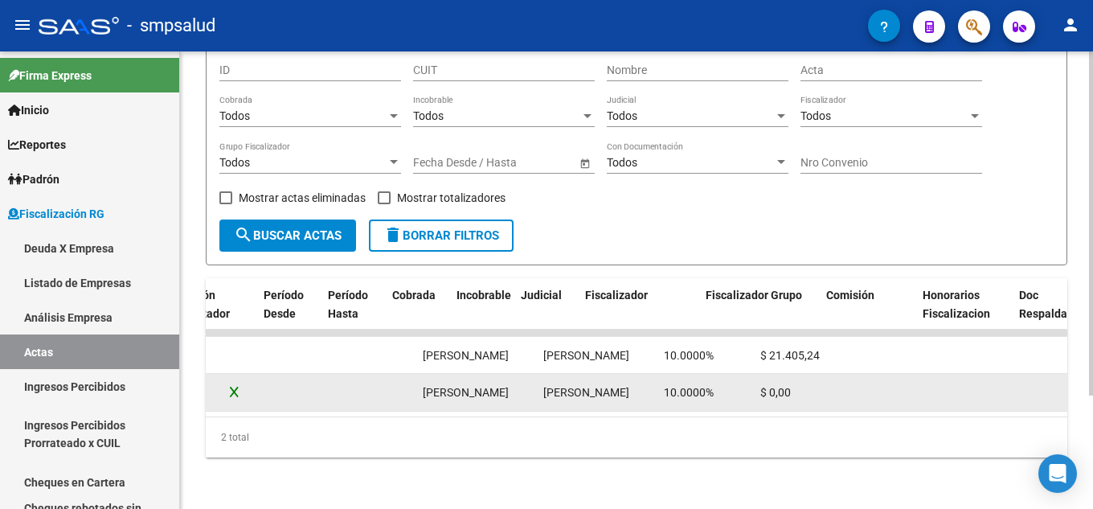
scroll to position [0, 0]
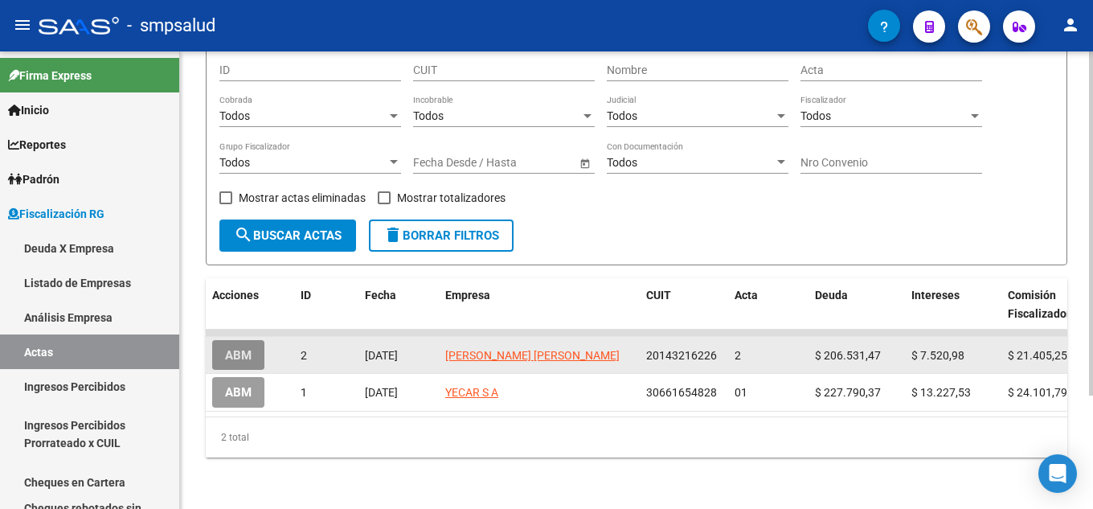
click at [252, 348] on button "ABM" at bounding box center [238, 355] width 52 height 30
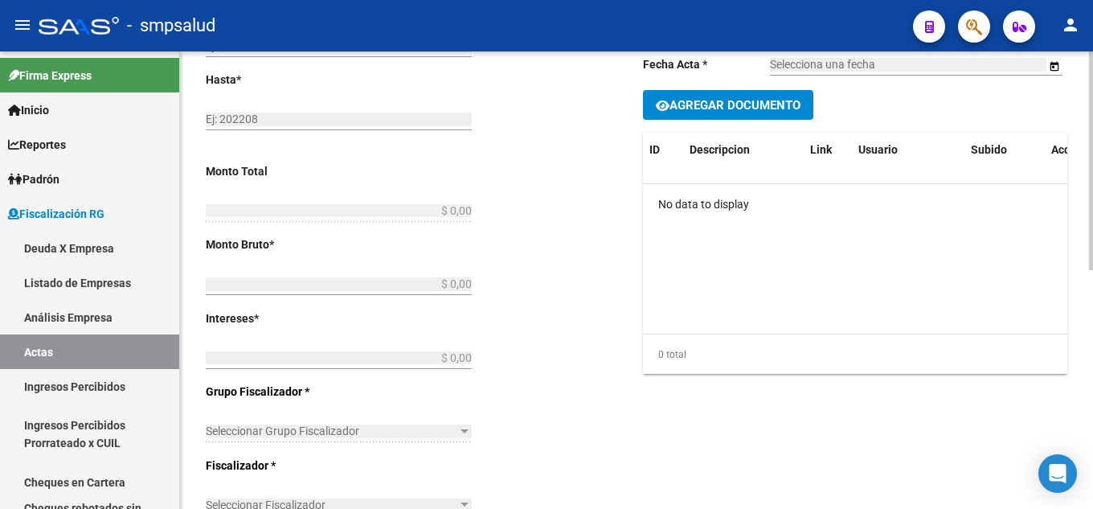
type input "202504"
type input "202505"
type input "$ 235.457,69"
type input "$ 206.531,47"
type input "$ 7.520,98"
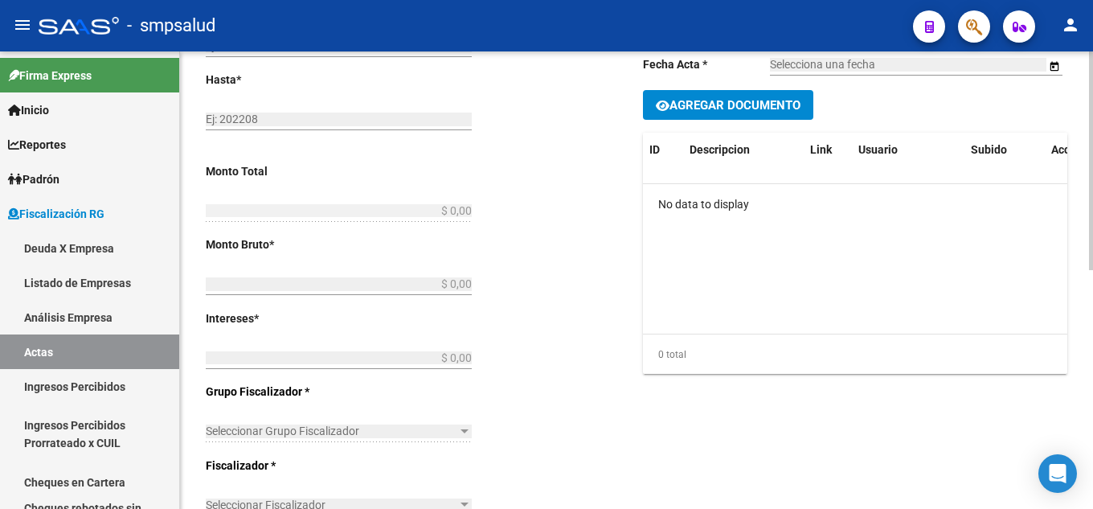
type input "2"
type input "$ 21.405,24"
type input "Abonado en efectivo en la oficina."
type input "[DATE]"
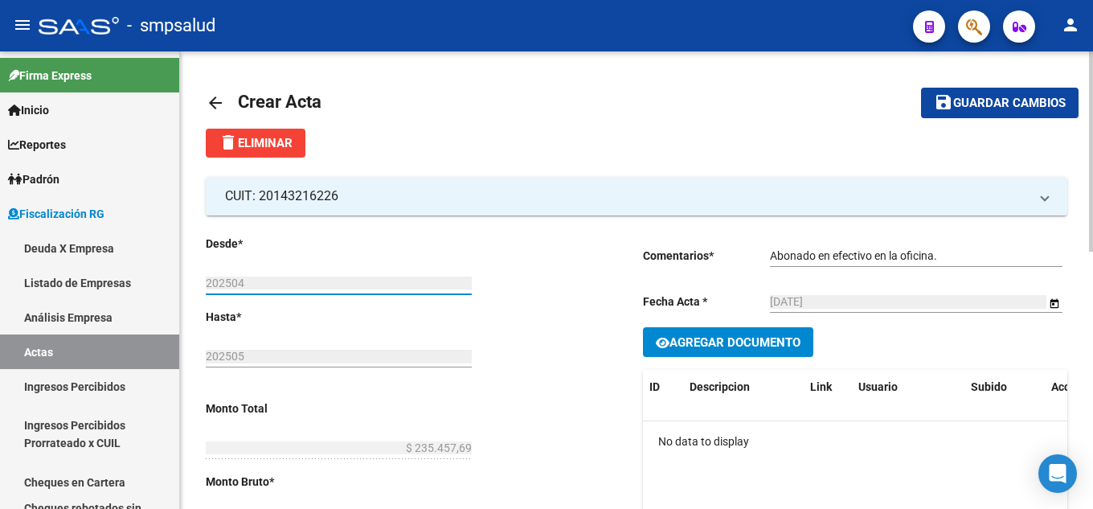
click at [279, 286] on input "202504" at bounding box center [339, 284] width 266 height 14
click at [256, 284] on input "202504" at bounding box center [339, 284] width 266 height 14
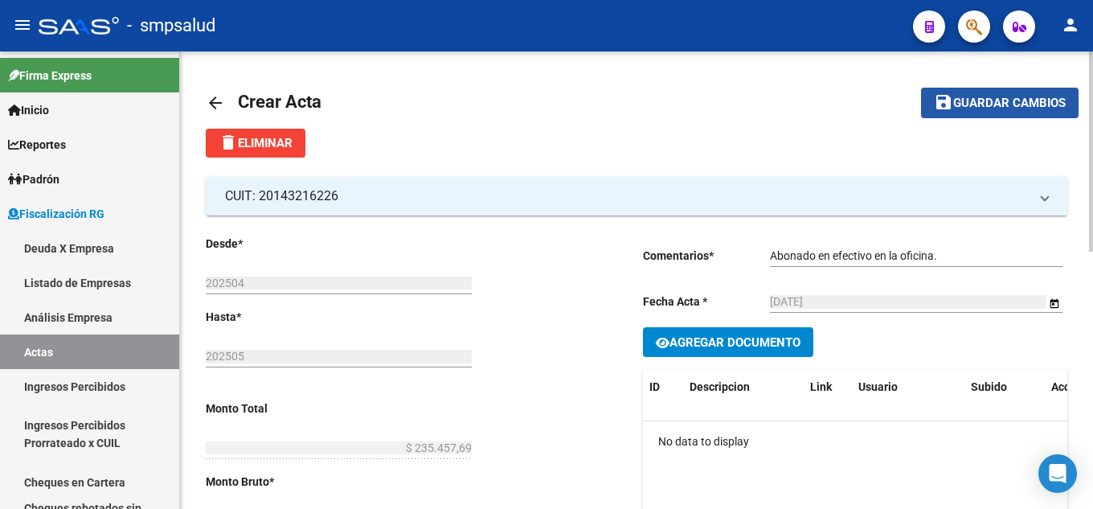
click at [942, 96] on mat-icon "save" at bounding box center [943, 101] width 19 height 19
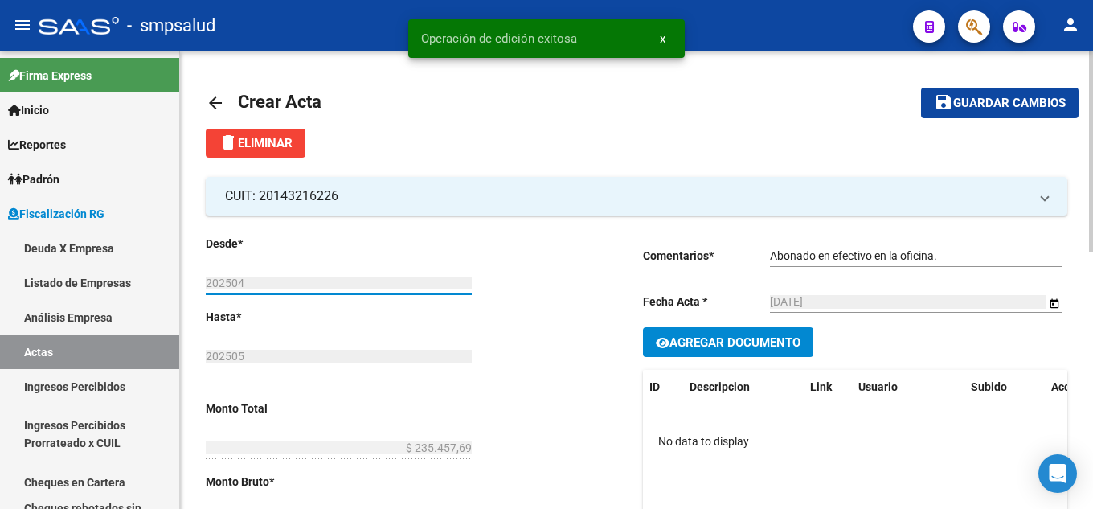
click at [293, 282] on input "202504" at bounding box center [339, 284] width 266 height 14
click at [228, 281] on input "202504" at bounding box center [339, 284] width 266 height 14
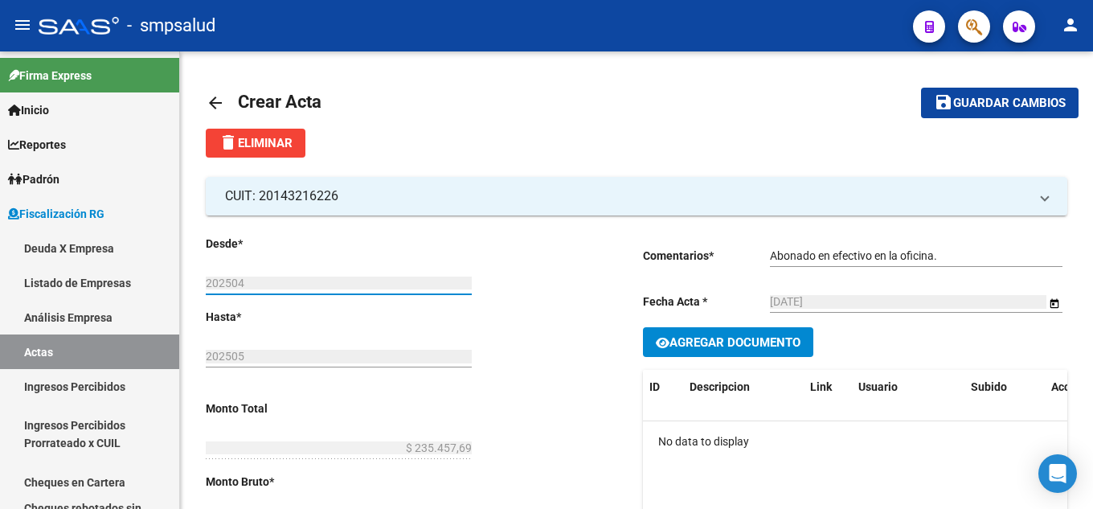
click at [51, 31] on div at bounding box center [79, 26] width 80 height 18
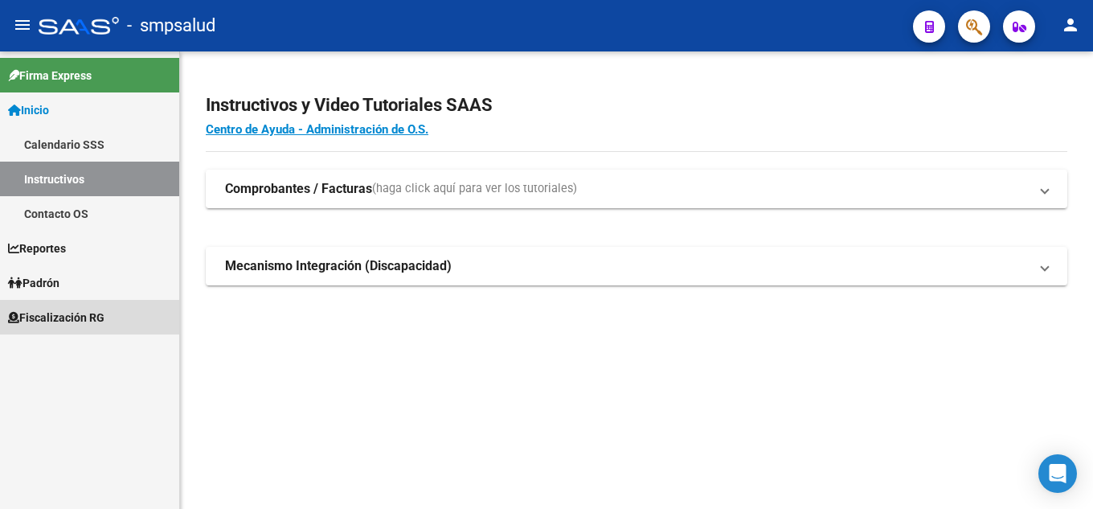
click at [76, 318] on span "Fiscalización RG" at bounding box center [56, 318] width 96 height 18
click at [84, 329] on link "Fiscalización RG" at bounding box center [89, 317] width 179 height 35
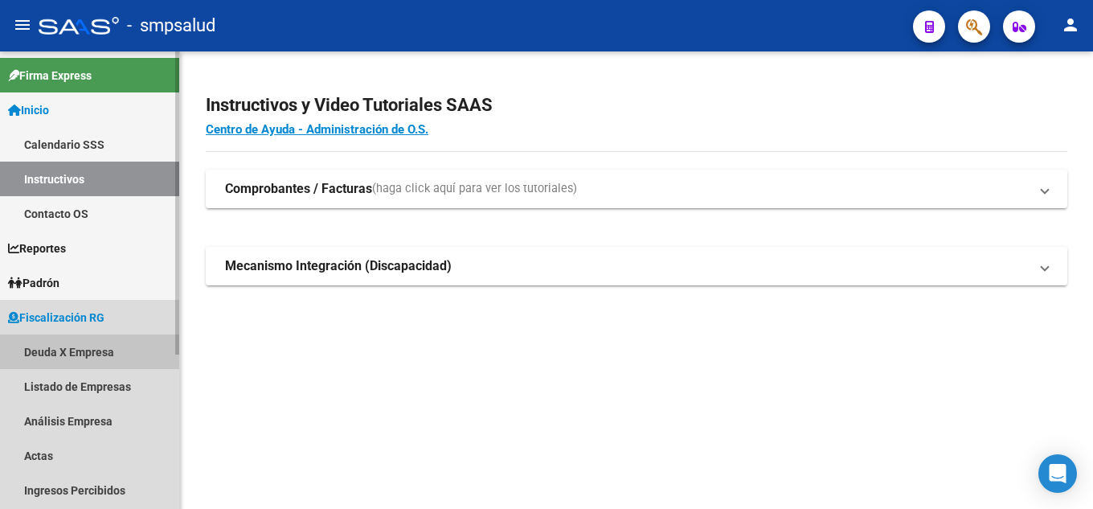
click at [91, 362] on link "Deuda X Empresa" at bounding box center [89, 351] width 179 height 35
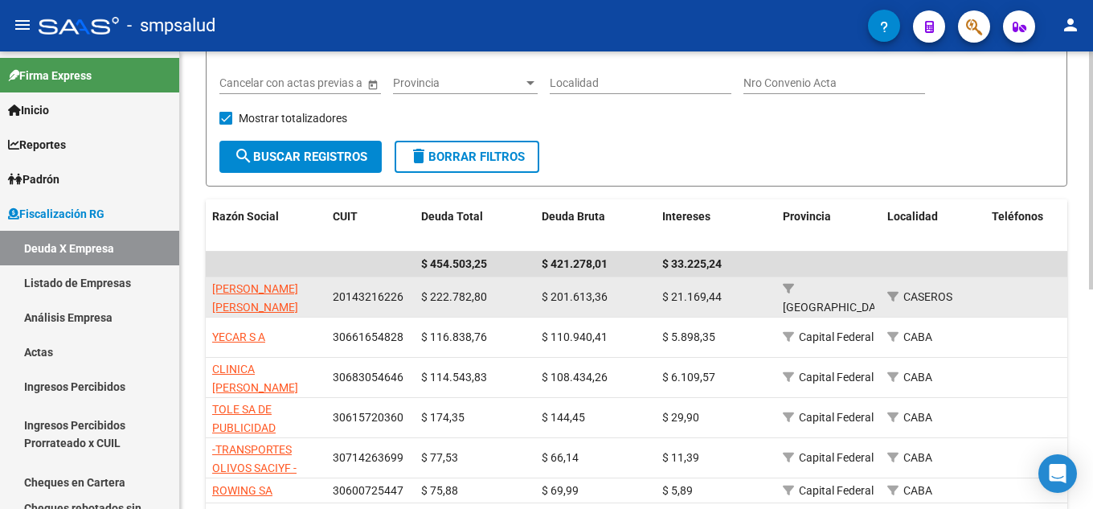
scroll to position [251, 0]
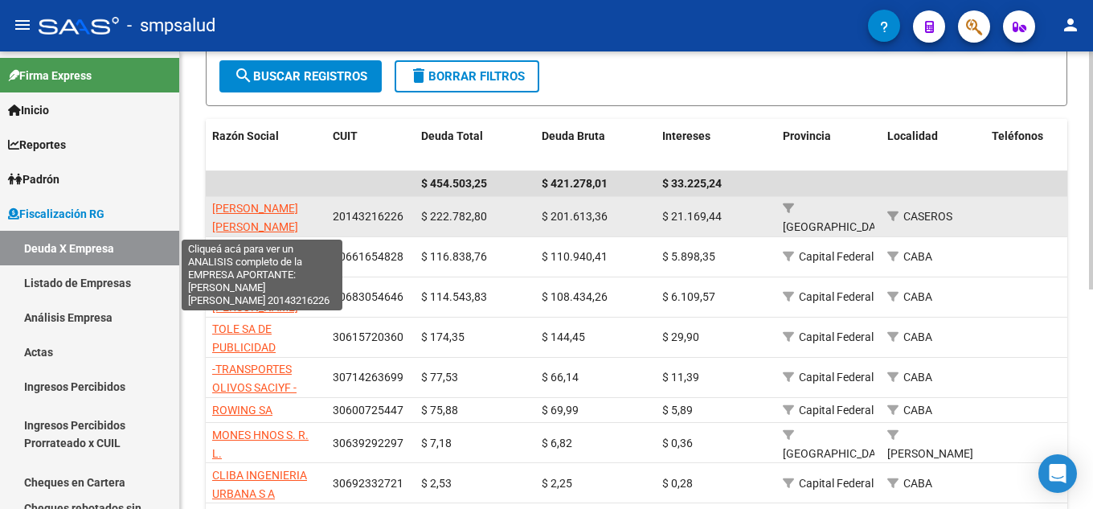
click at [298, 207] on span "SCRIVANO [PERSON_NAME]" at bounding box center [255, 217] width 86 height 31
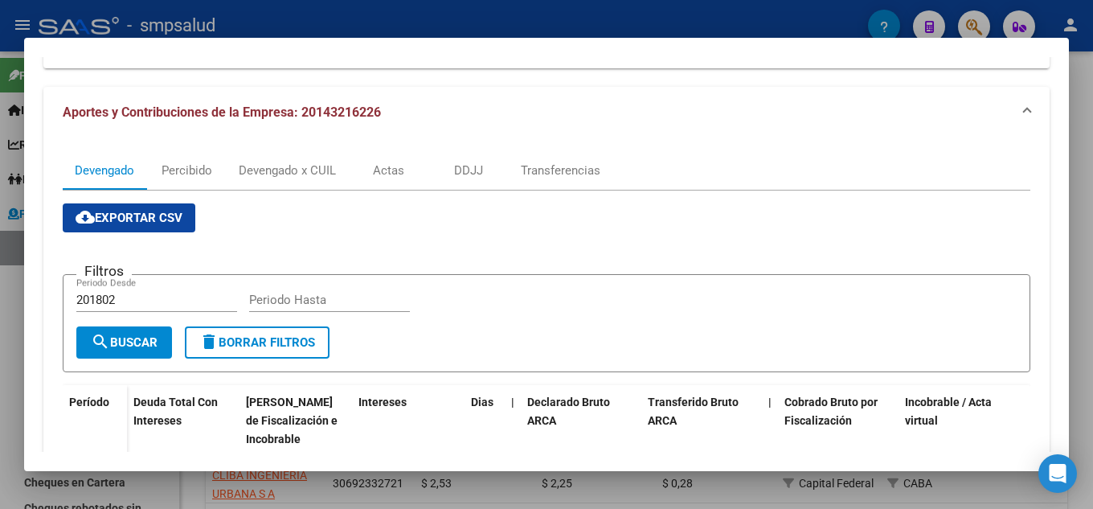
scroll to position [0, 0]
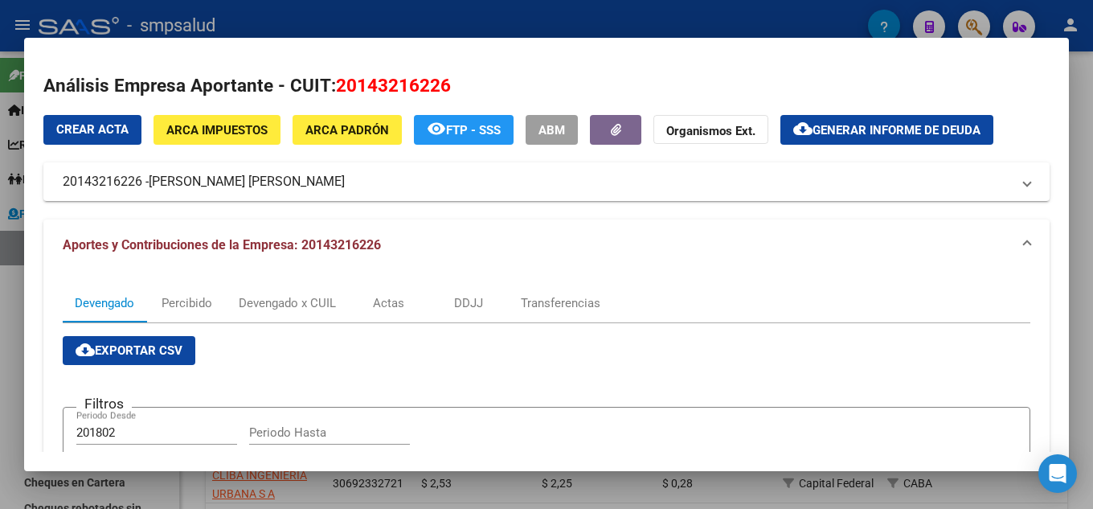
click at [75, 131] on span "Crear Acta" at bounding box center [92, 129] width 72 height 14
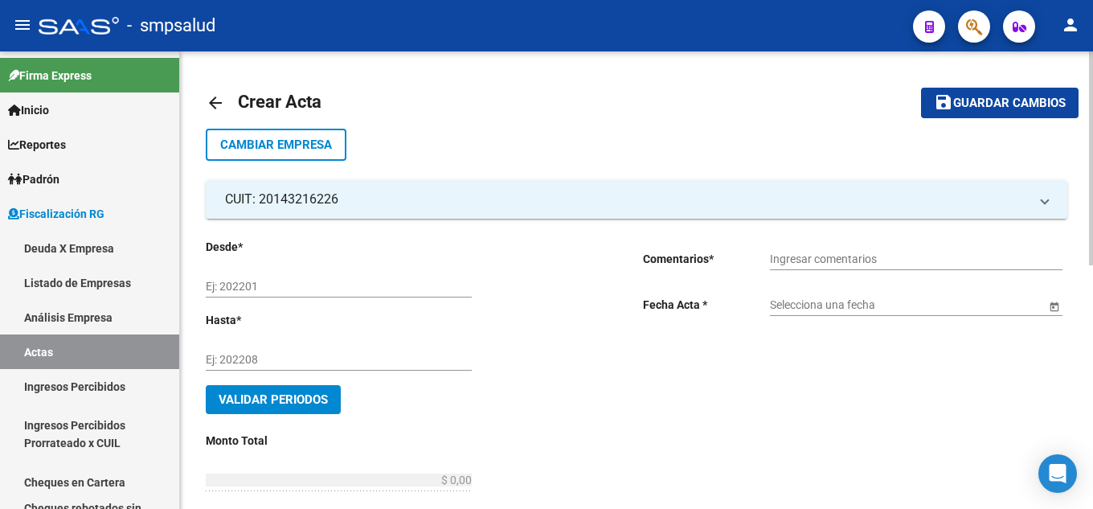
click at [374, 278] on div "Ej: 202201" at bounding box center [339, 281] width 266 height 32
click at [371, 281] on input "Ej: 202201" at bounding box center [339, 287] width 266 height 14
type input "202504"
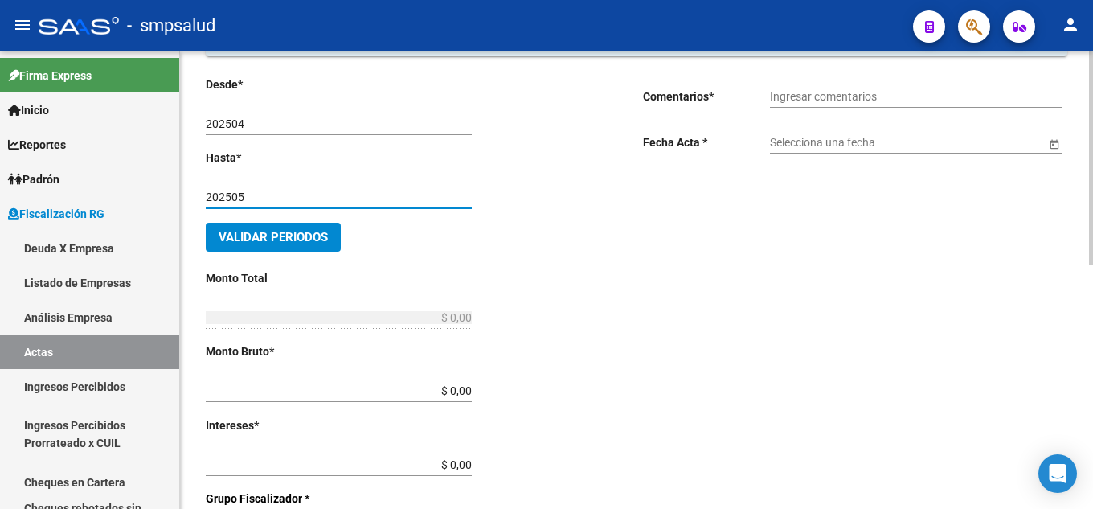
scroll to position [241, 0]
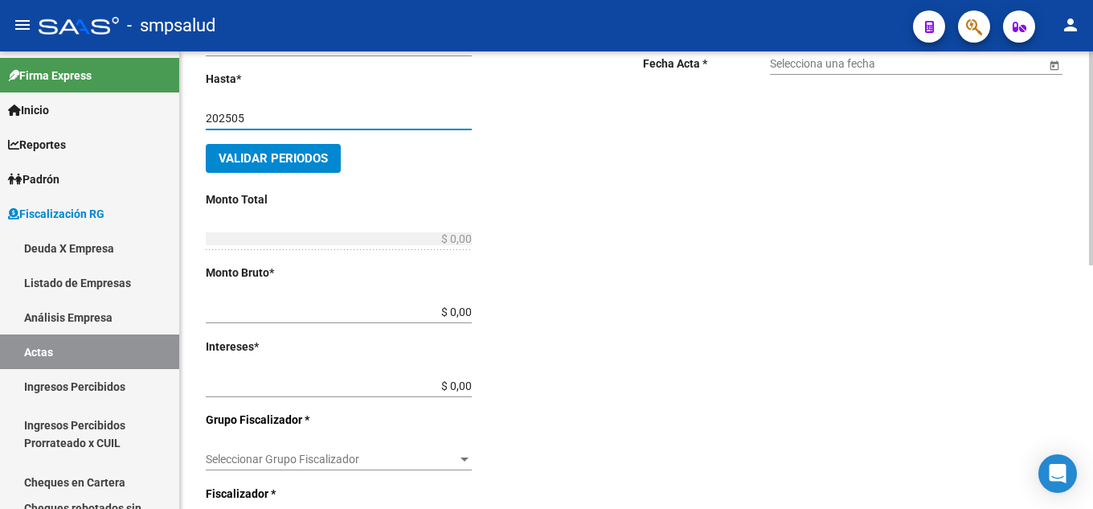
type input "202505"
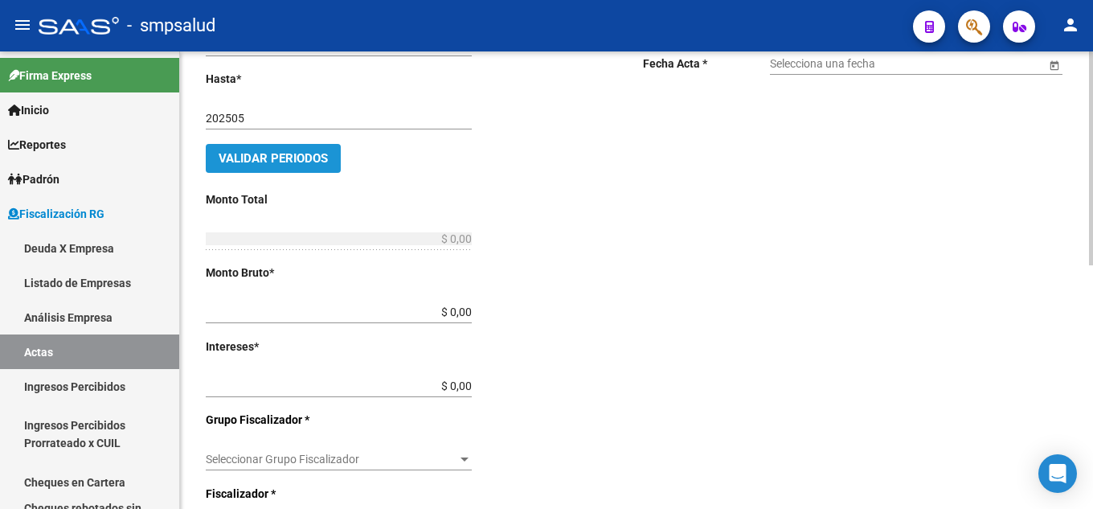
click at [306, 162] on span "Validar Periodos" at bounding box center [273, 158] width 109 height 14
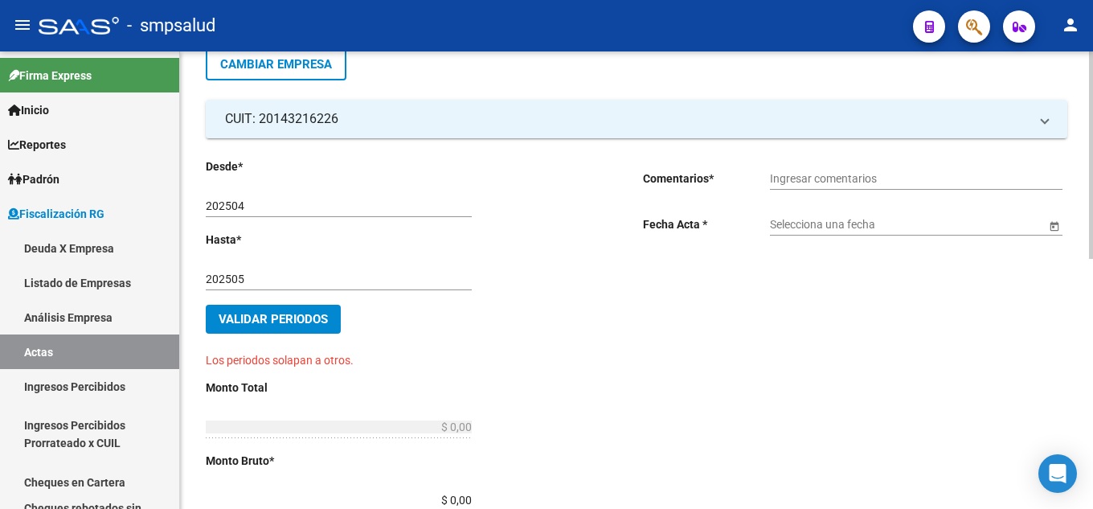
scroll to position [0, 0]
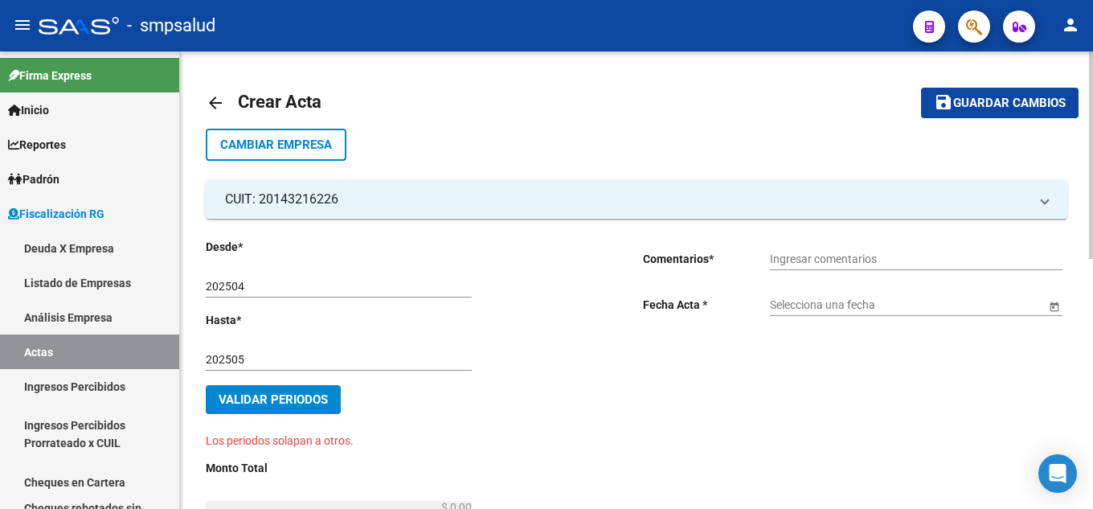
click at [222, 103] on mat-icon "arrow_back" at bounding box center [215, 102] width 19 height 19
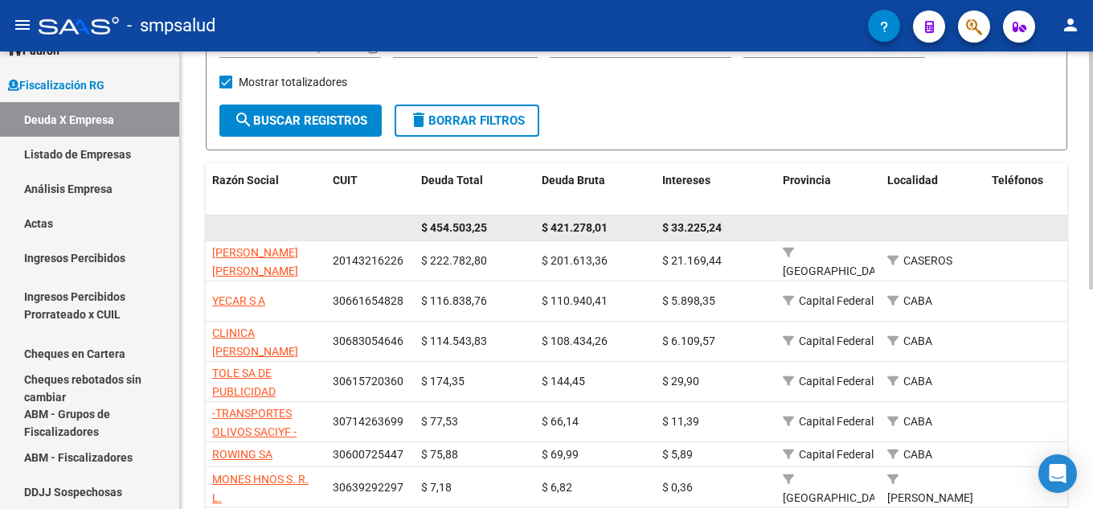
scroll to position [241, 0]
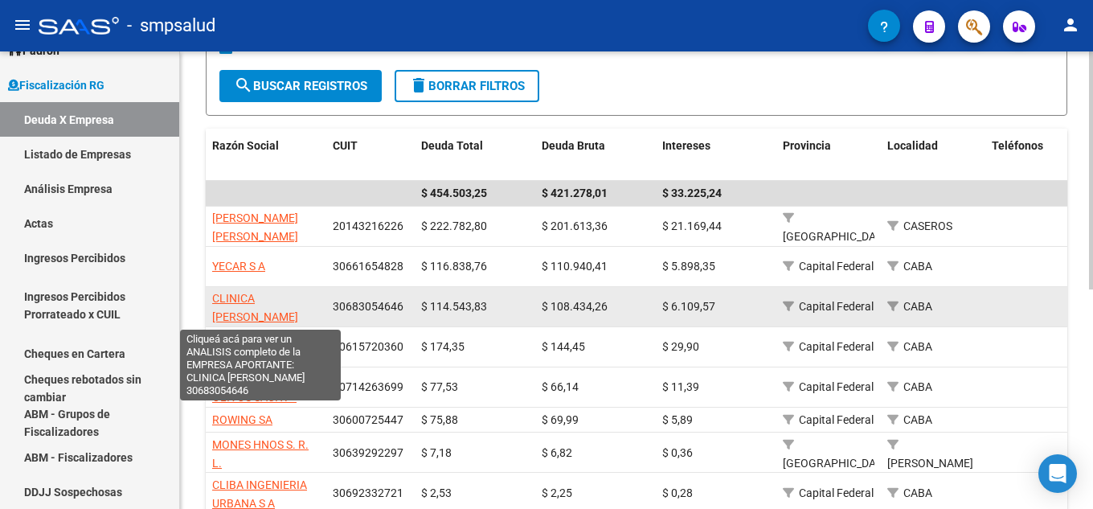
click at [247, 292] on span "CLINICA NOGUERA S. A." at bounding box center [255, 307] width 86 height 31
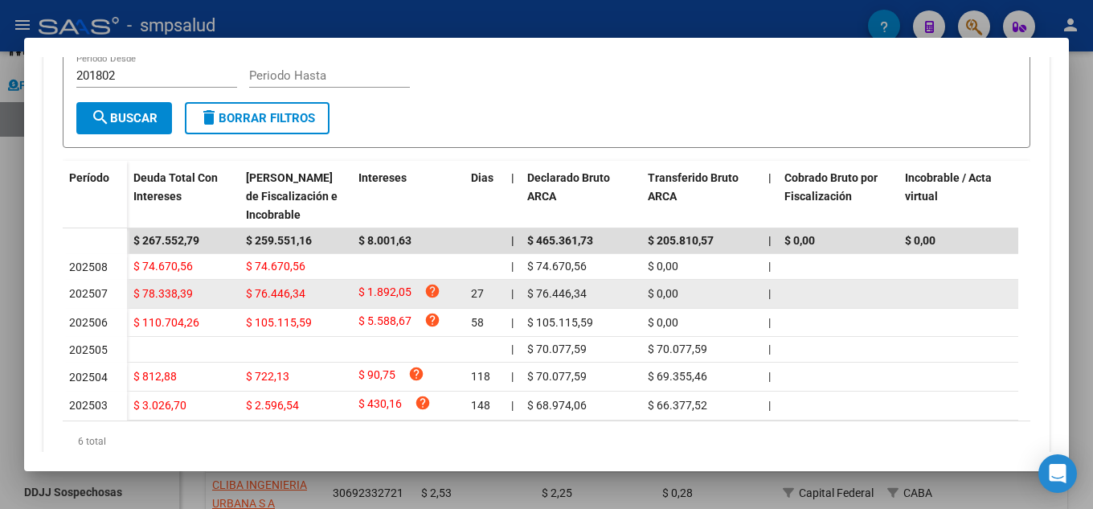
scroll to position [345, 0]
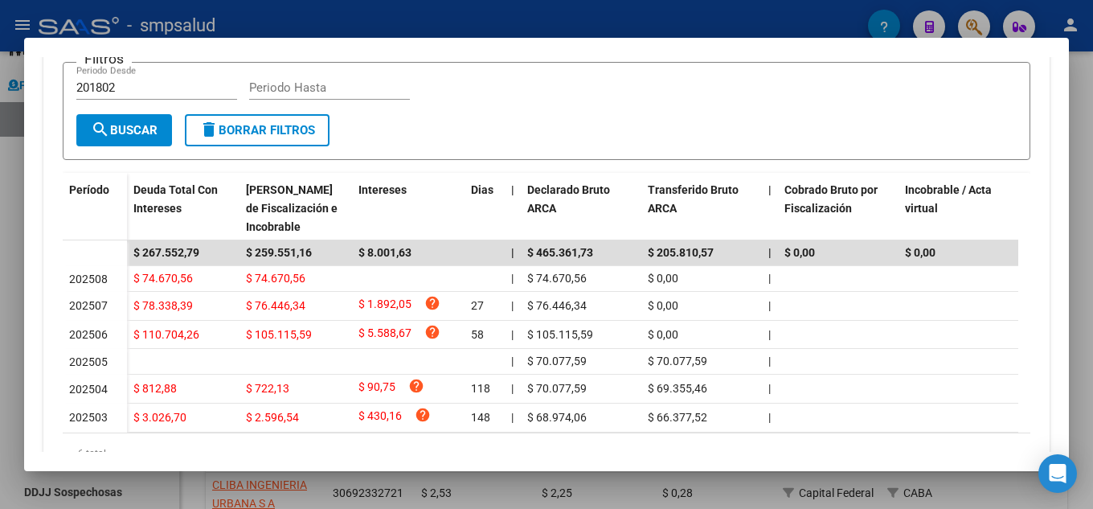
click at [23, 212] on div at bounding box center [546, 254] width 1093 height 509
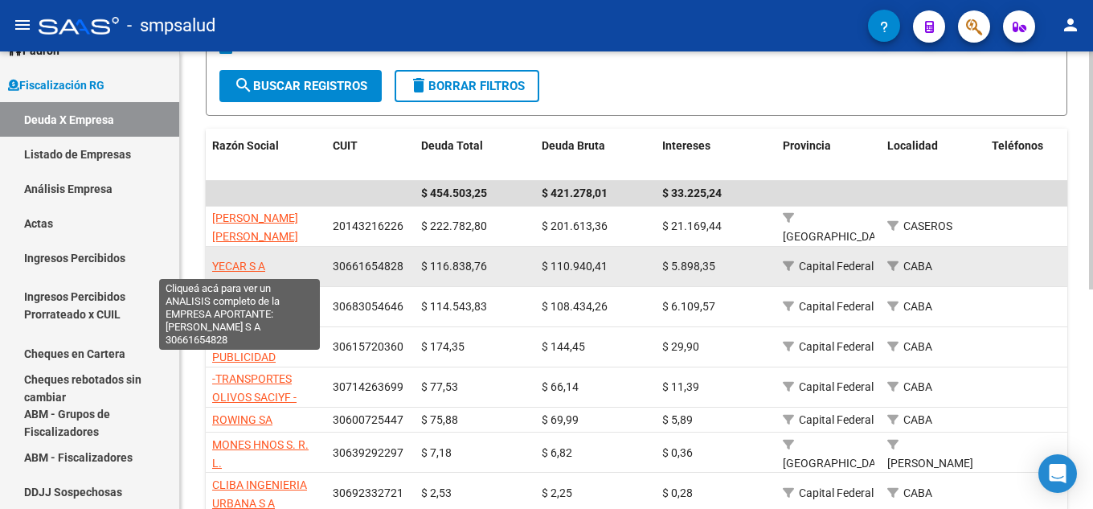
click at [237, 270] on span "YECAR S A" at bounding box center [238, 266] width 53 height 13
type textarea "30661654828"
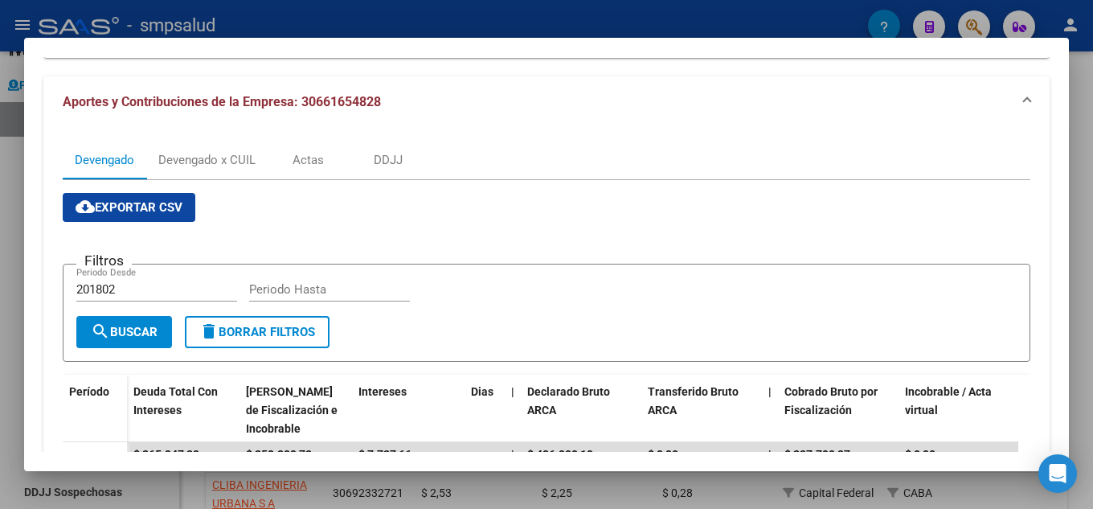
scroll to position [322, 0]
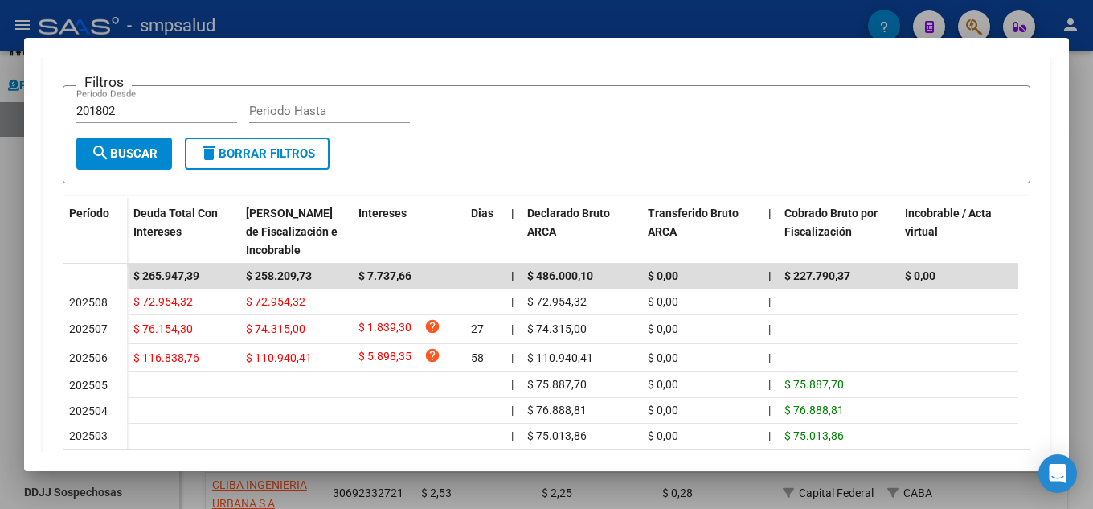
click at [0, 212] on div at bounding box center [546, 254] width 1093 height 509
